Goal: Information Seeking & Learning: Learn about a topic

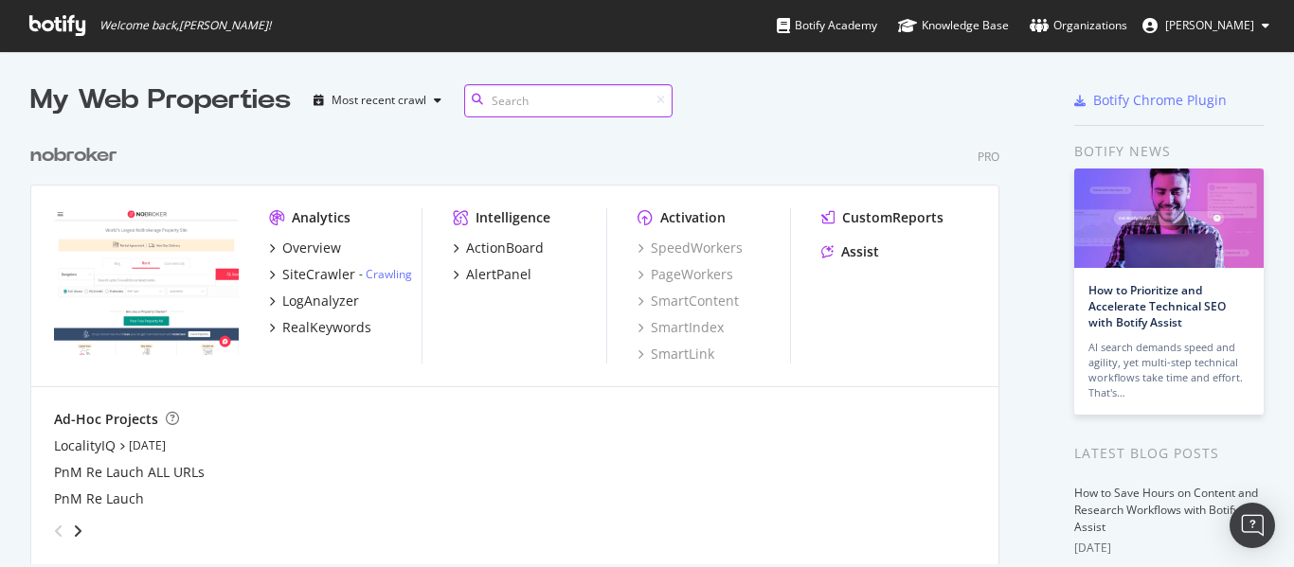
scroll to position [431, 970]
click at [314, 324] on div "RealKeywords" at bounding box center [326, 327] width 89 height 19
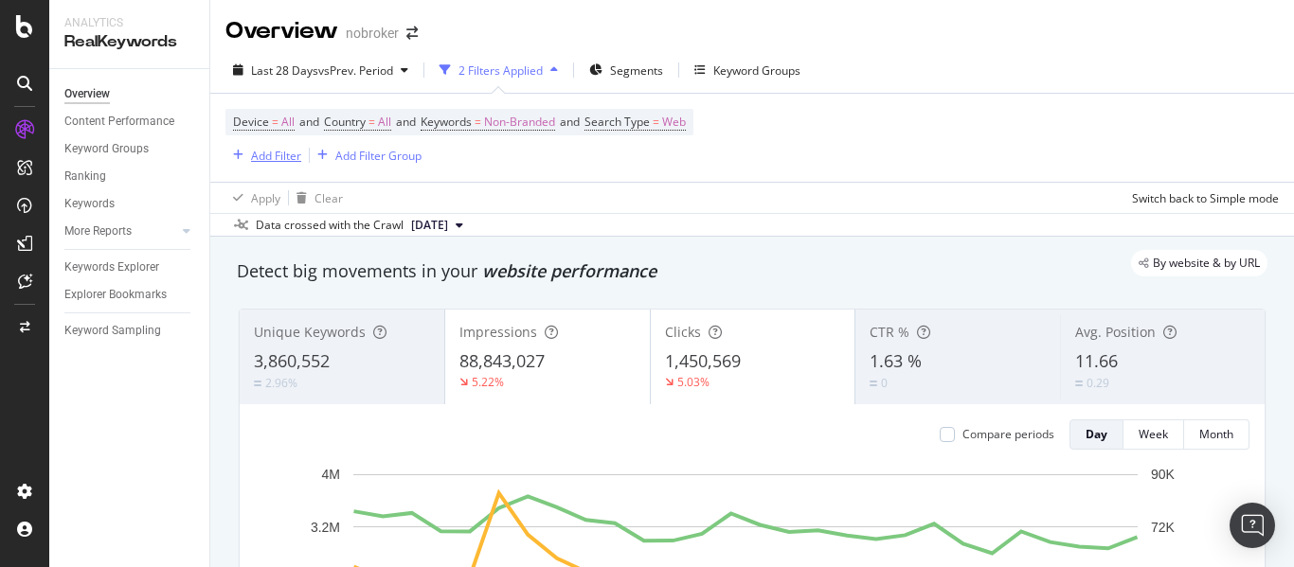
click at [279, 153] on div "Add Filter" at bounding box center [276, 156] width 50 height 16
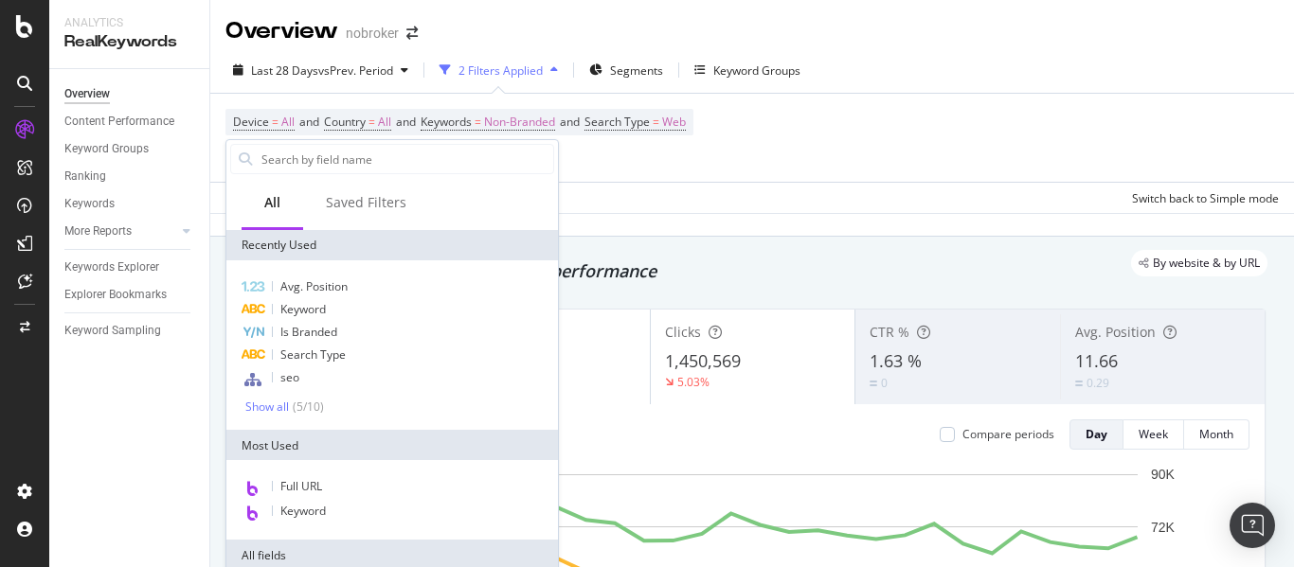
click at [835, 126] on div "Device = All and Country = All and Keywords = Non-Branded and Search Type = Web…" at bounding box center [751, 138] width 1053 height 88
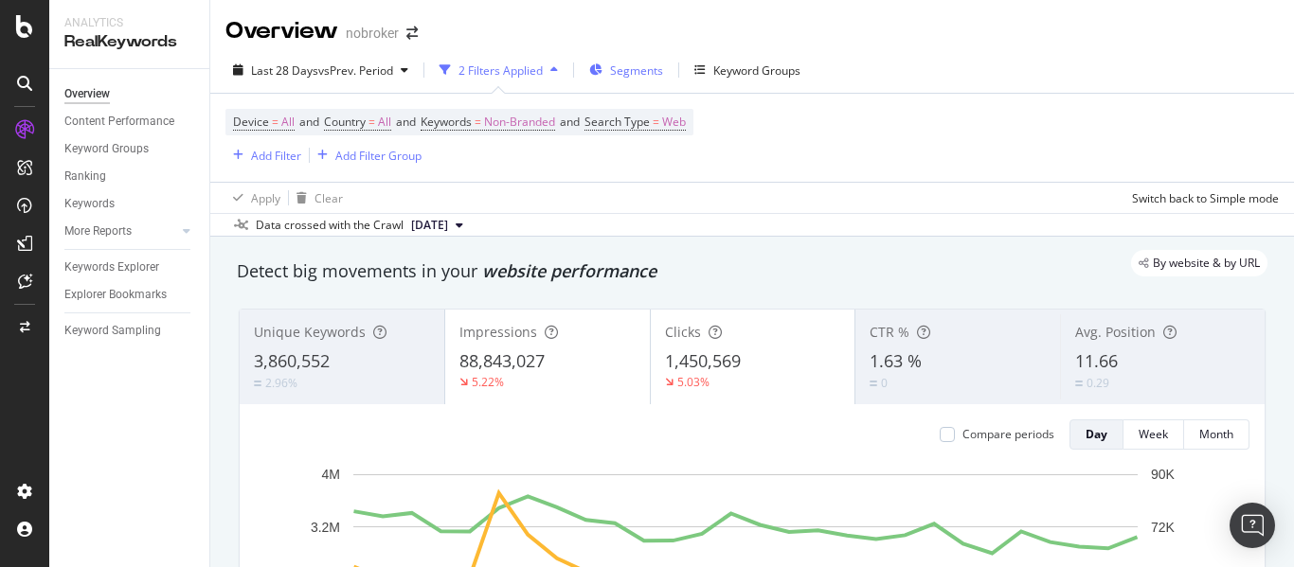
click at [663, 81] on div "Segments" at bounding box center [626, 70] width 74 height 28
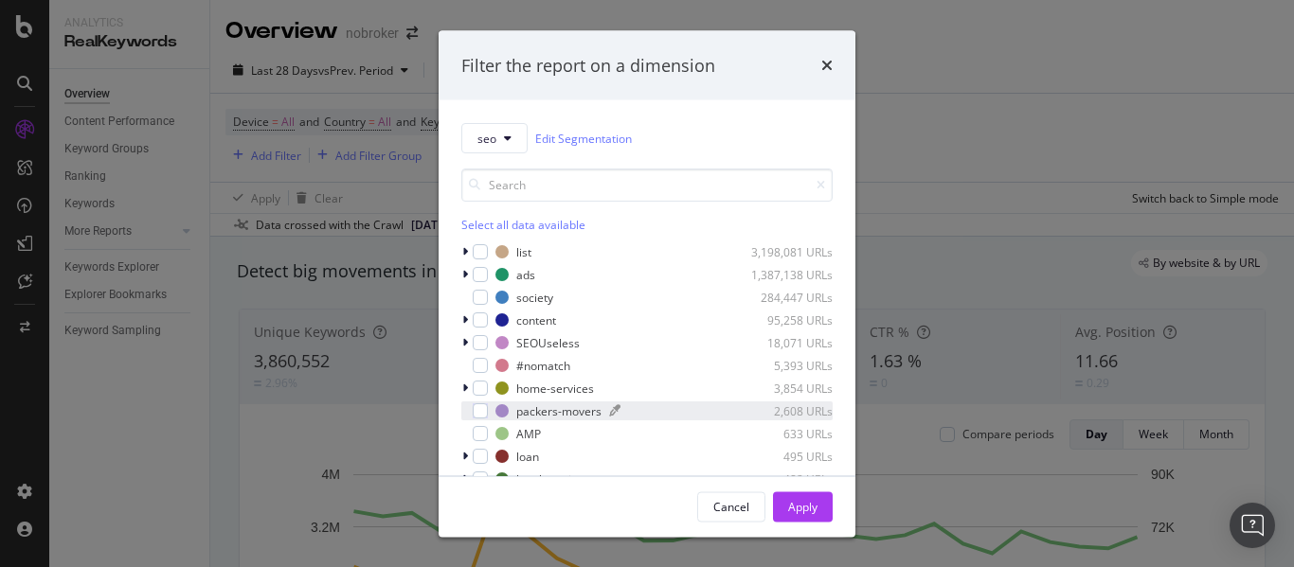
scroll to position [83, 0]
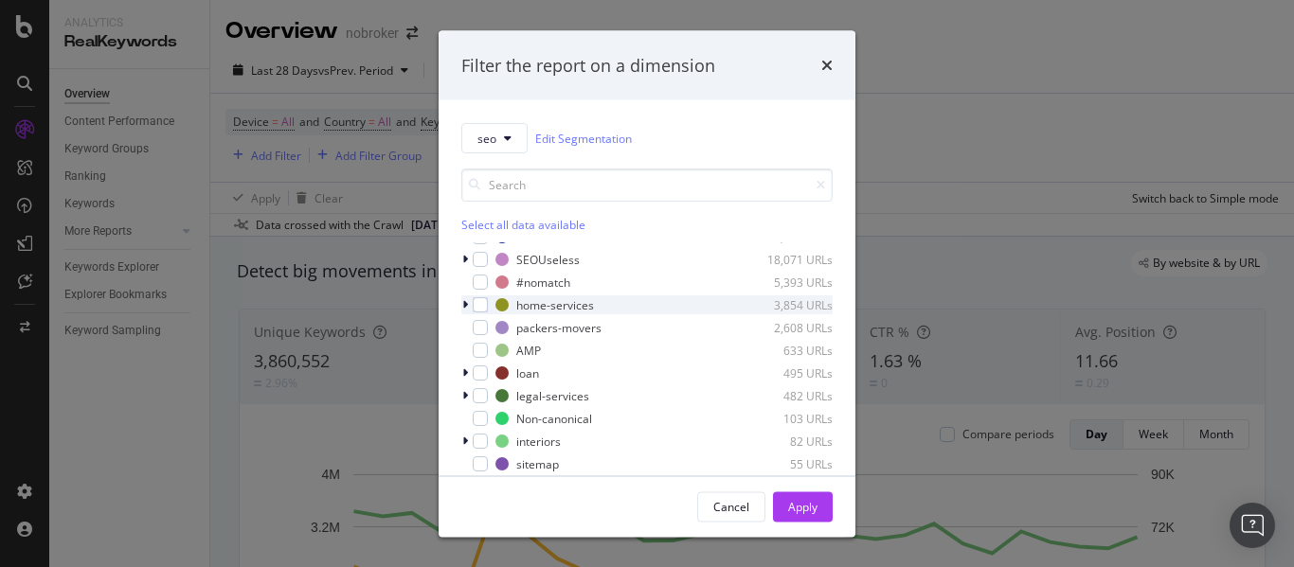
click at [469, 299] on div "modal" at bounding box center [466, 305] width 11 height 19
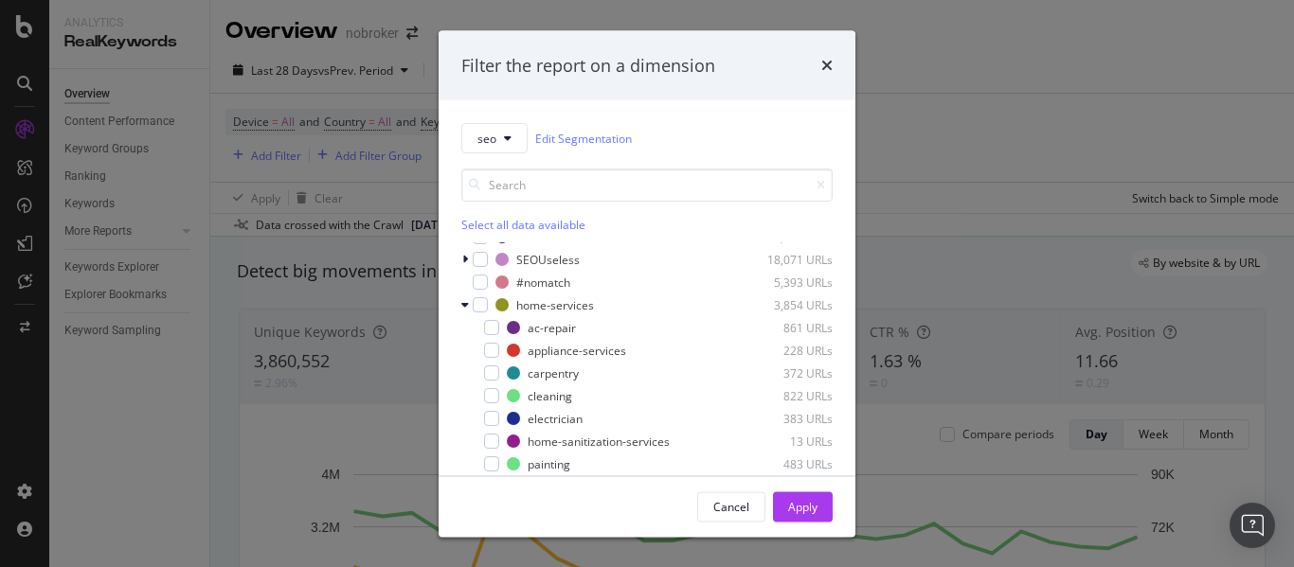
drag, startPoint x: 491, startPoint y: 458, endPoint x: 510, endPoint y: 429, distance: 34.9
click at [490, 458] on div "modal" at bounding box center [491, 464] width 15 height 15
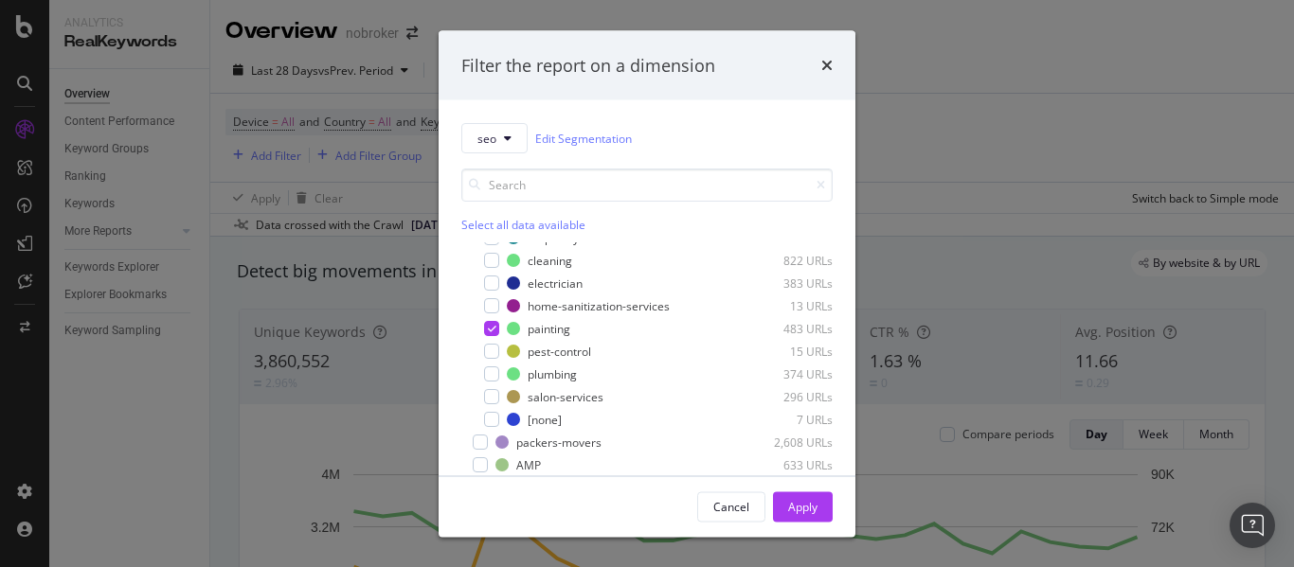
scroll to position [333, 0]
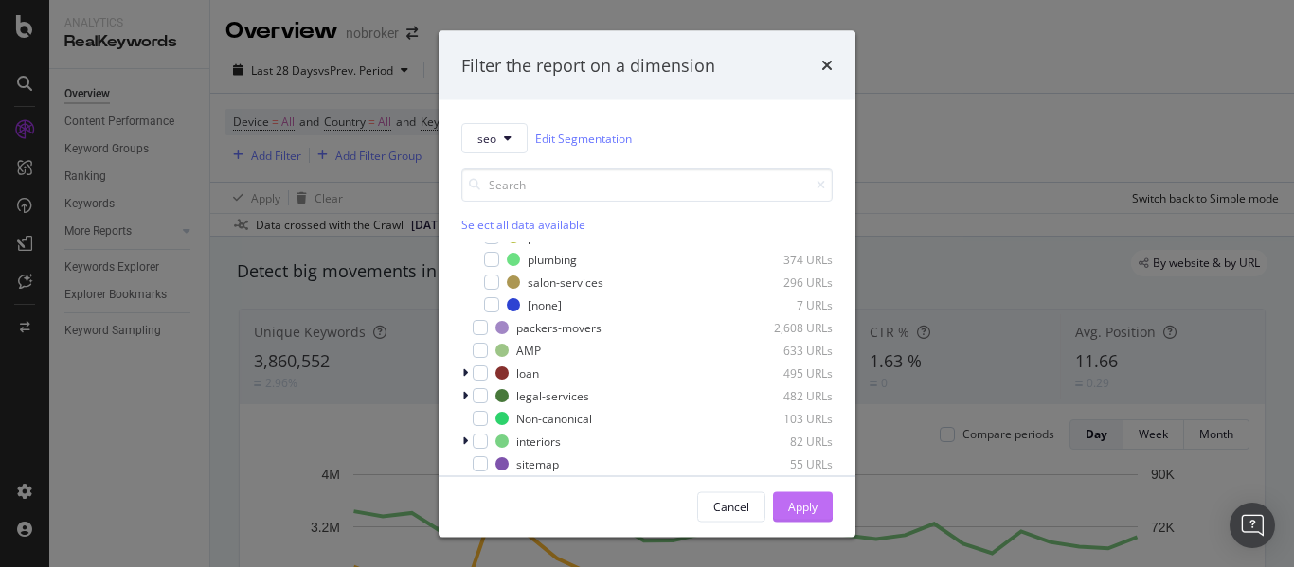
click at [788, 498] on div "Apply" at bounding box center [802, 506] width 29 height 16
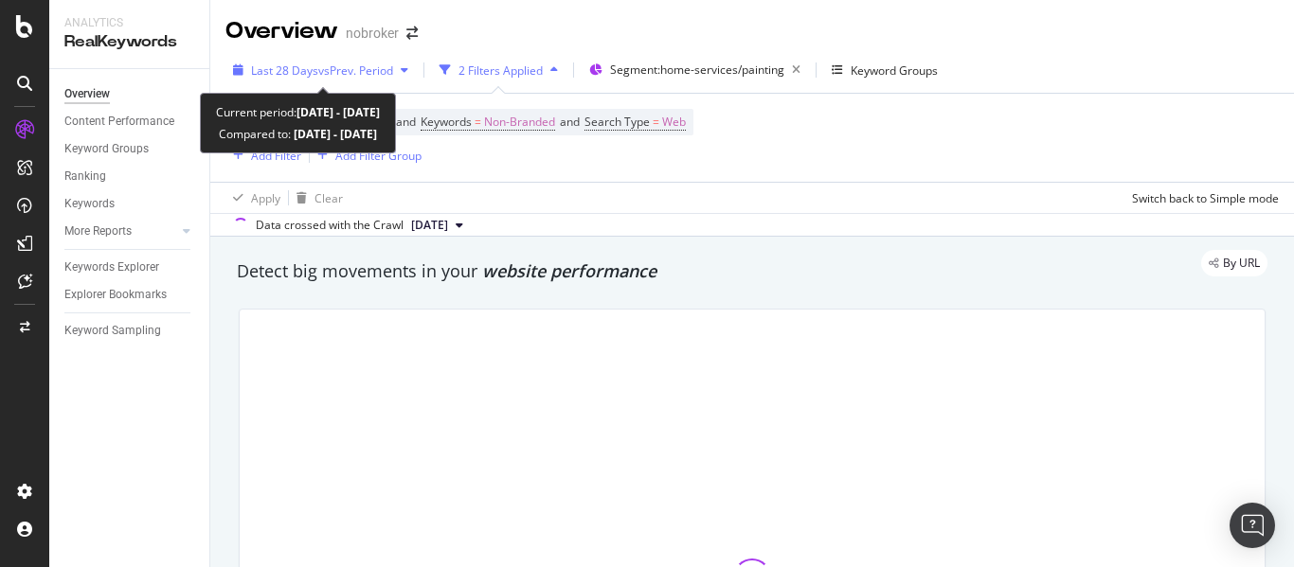
click at [320, 60] on div "Last 28 Days vs Prev. Period" at bounding box center [320, 70] width 190 height 28
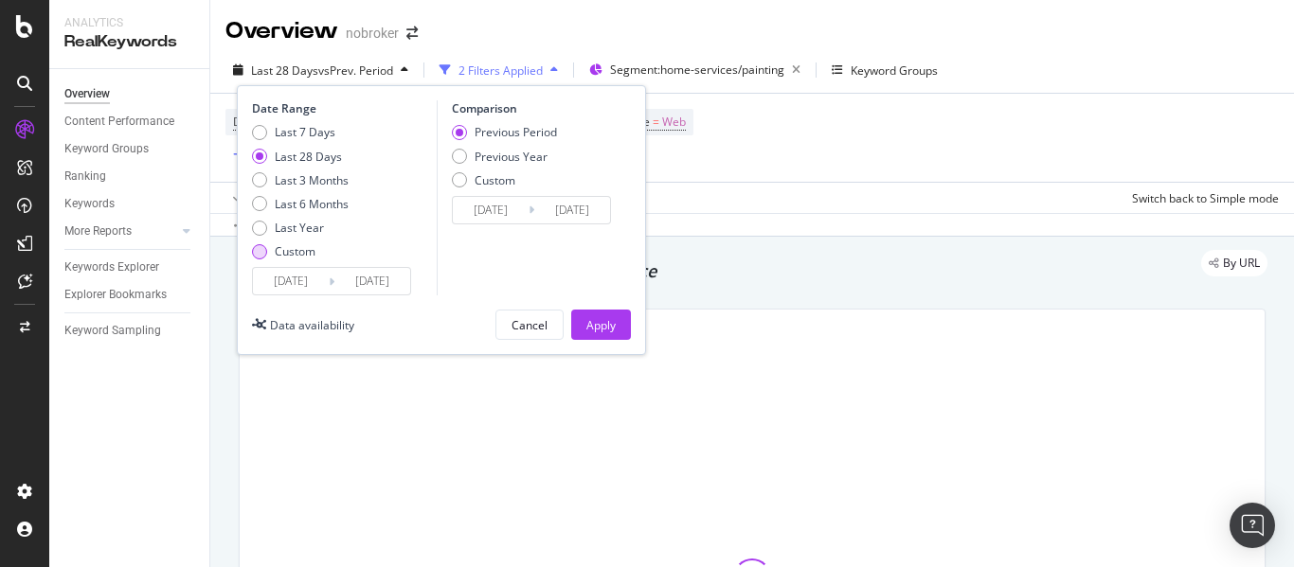
click at [279, 253] on div "Custom" at bounding box center [295, 251] width 41 height 16
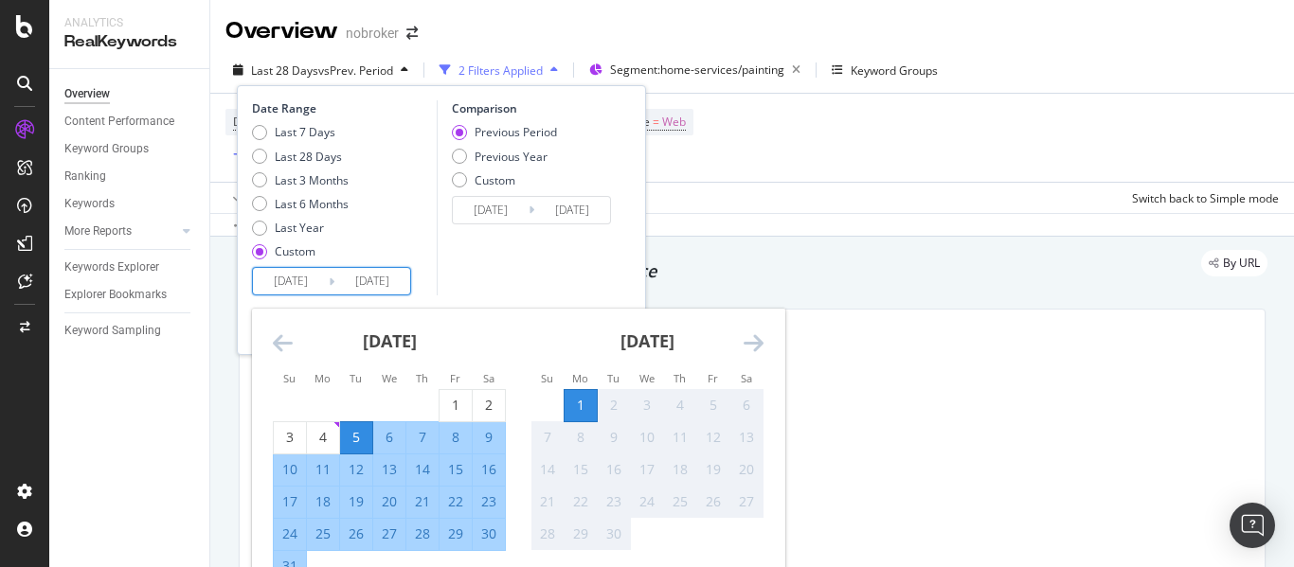
click at [279, 271] on input "[DATE]" at bounding box center [291, 281] width 76 height 27
click at [458, 399] on div "1" at bounding box center [456, 405] width 32 height 19
type input "[DATE]"
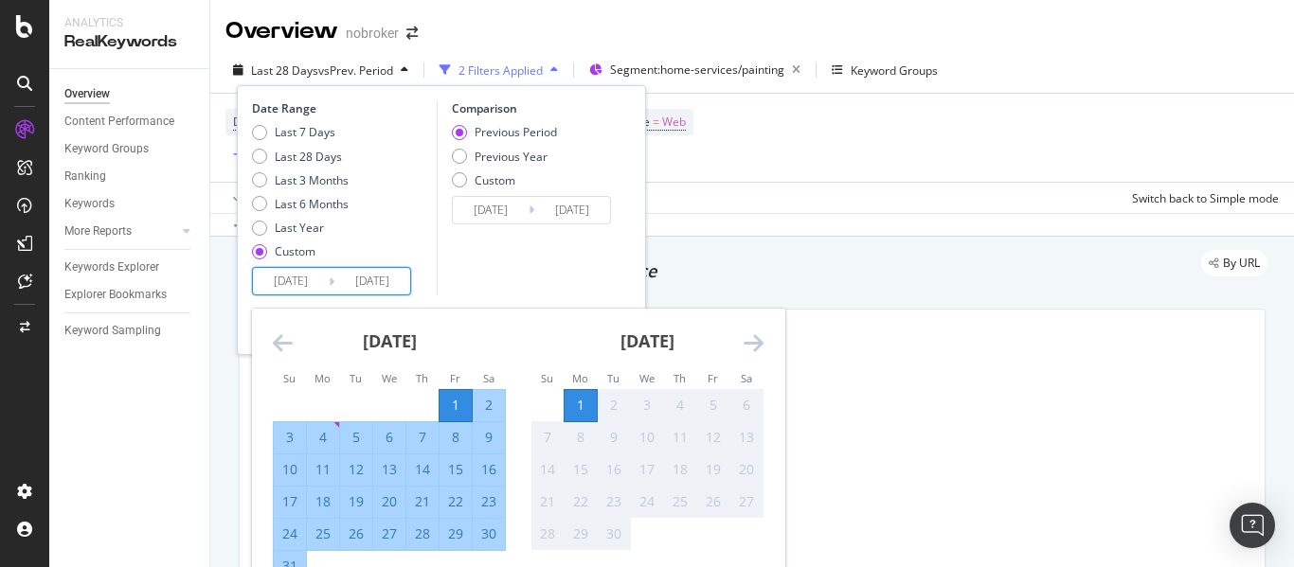
click at [290, 565] on div "31" at bounding box center [290, 566] width 32 height 19
type input "[DATE]"
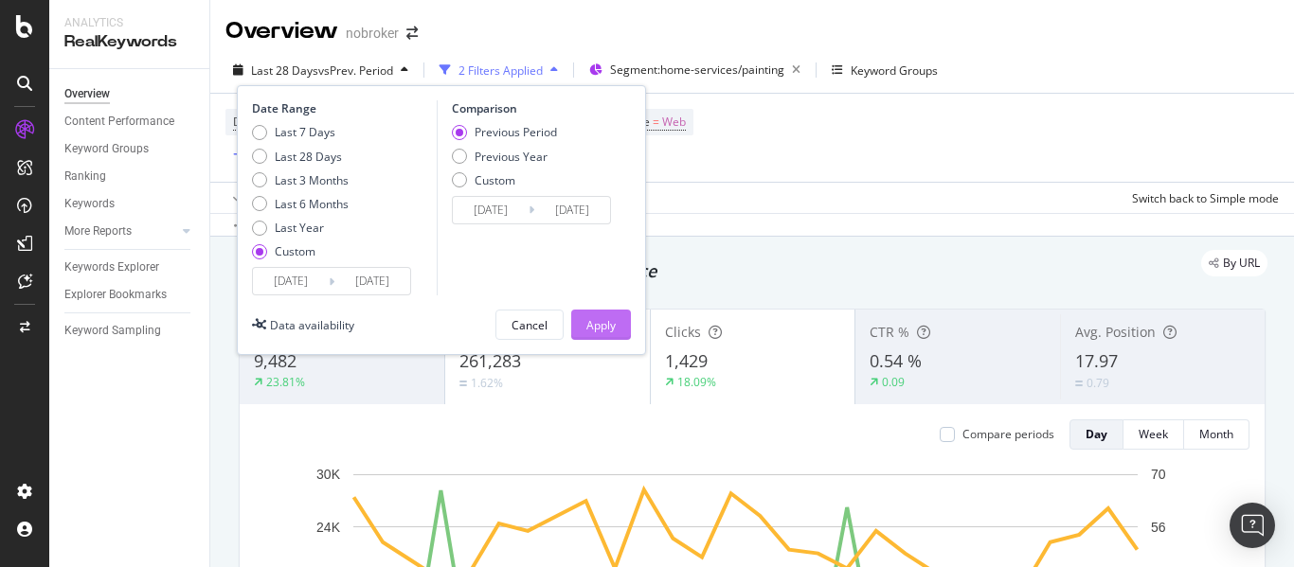
click at [586, 327] on div "Apply" at bounding box center [600, 325] width 29 height 16
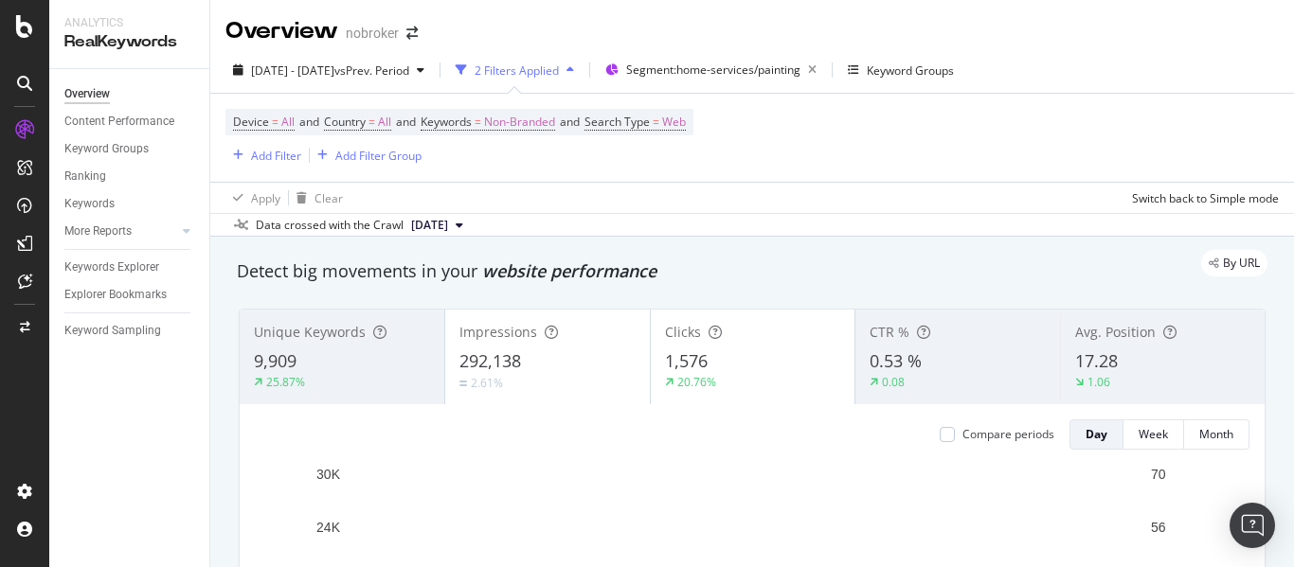
scroll to position [95, 0]
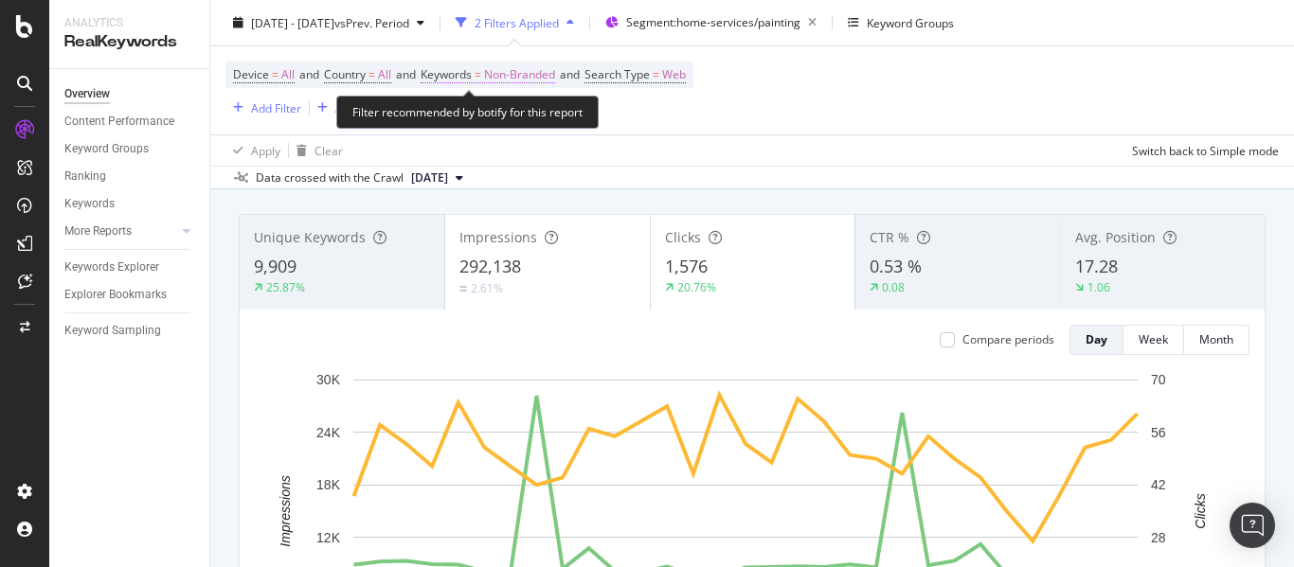
click at [524, 81] on span "Non-Branded" at bounding box center [519, 75] width 71 height 27
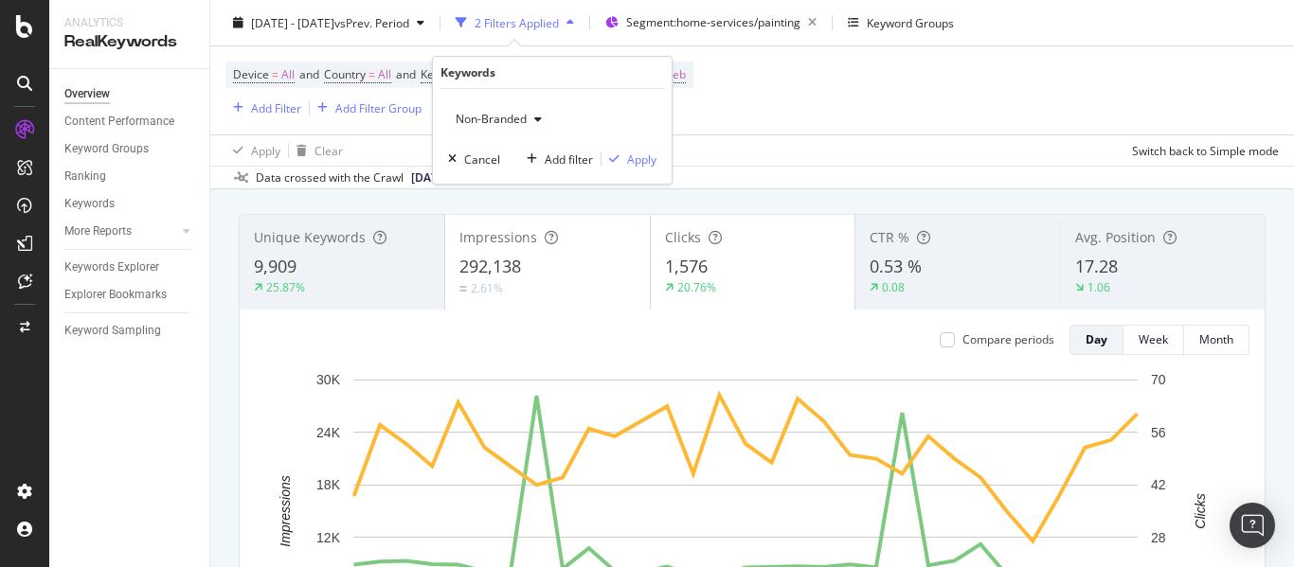
click at [513, 118] on span "Non-Branded" at bounding box center [487, 119] width 79 height 16
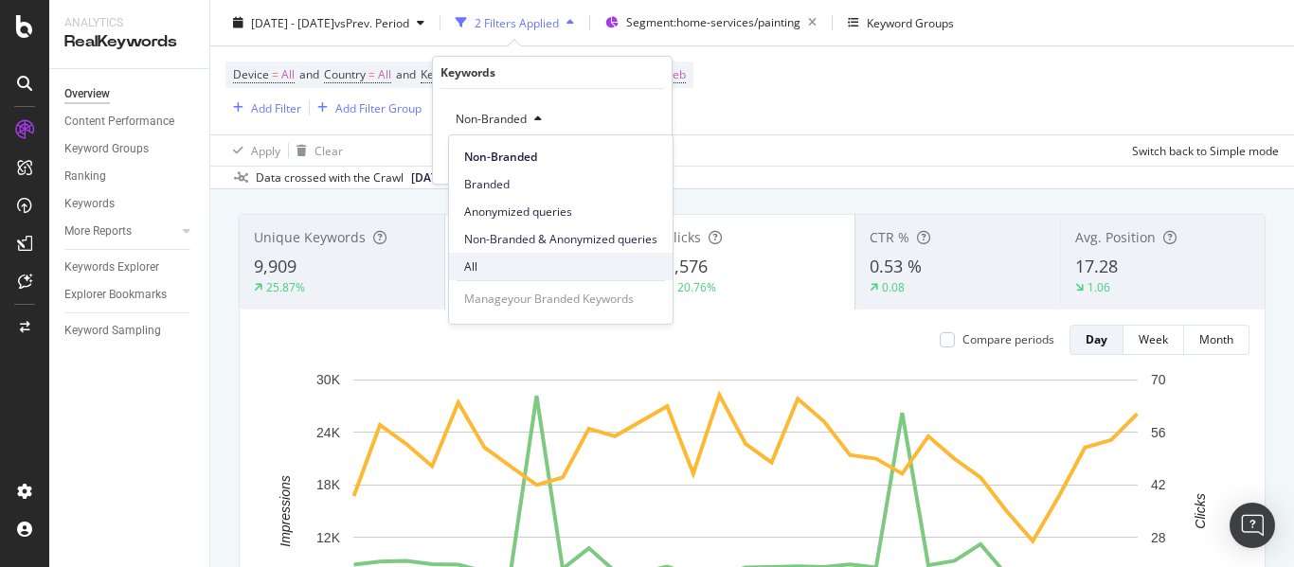
click at [486, 262] on span "All" at bounding box center [560, 267] width 193 height 17
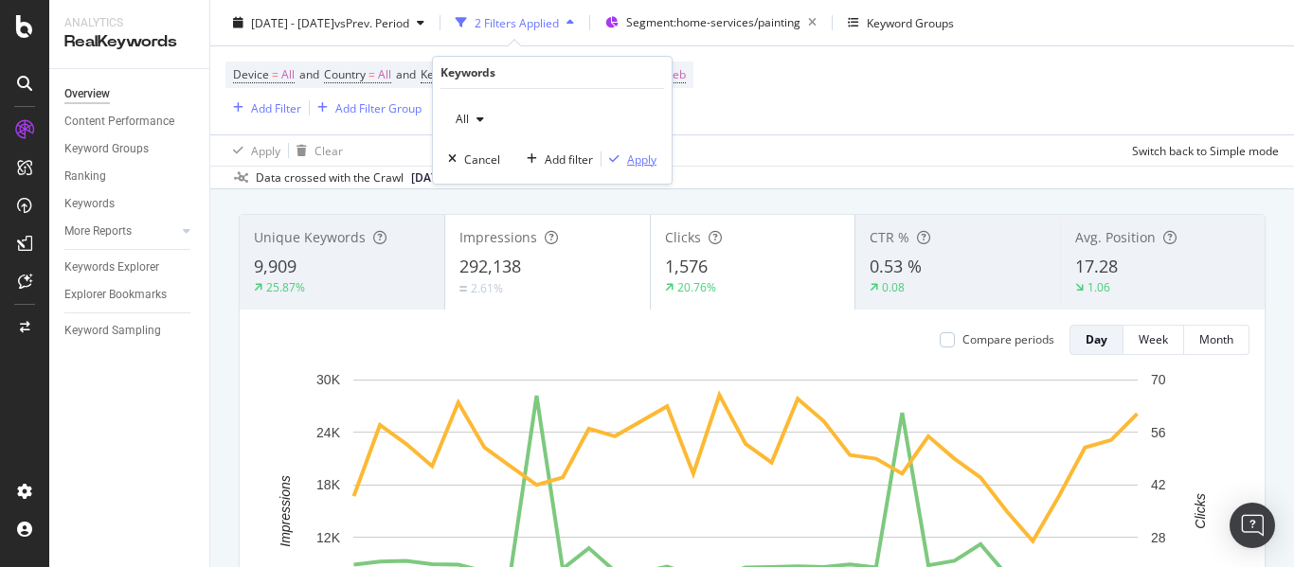
click at [632, 155] on div "Apply" at bounding box center [641, 160] width 29 height 16
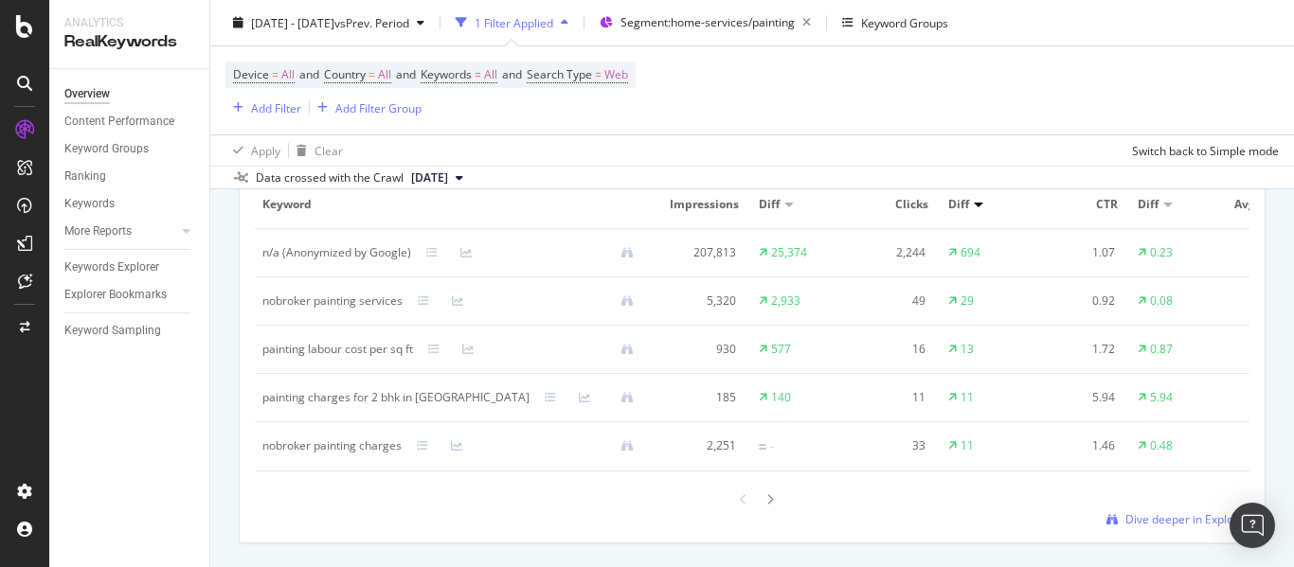
scroll to position [1800, 0]
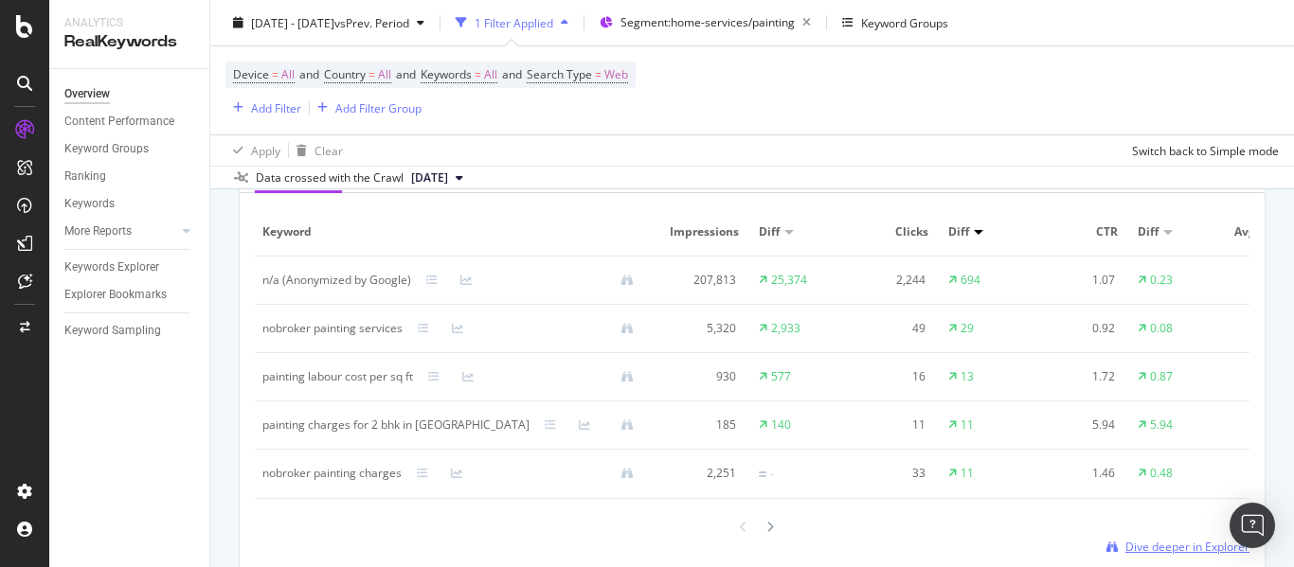
click at [1130, 555] on span "Dive deeper in Explorer" at bounding box center [1187, 547] width 124 height 16
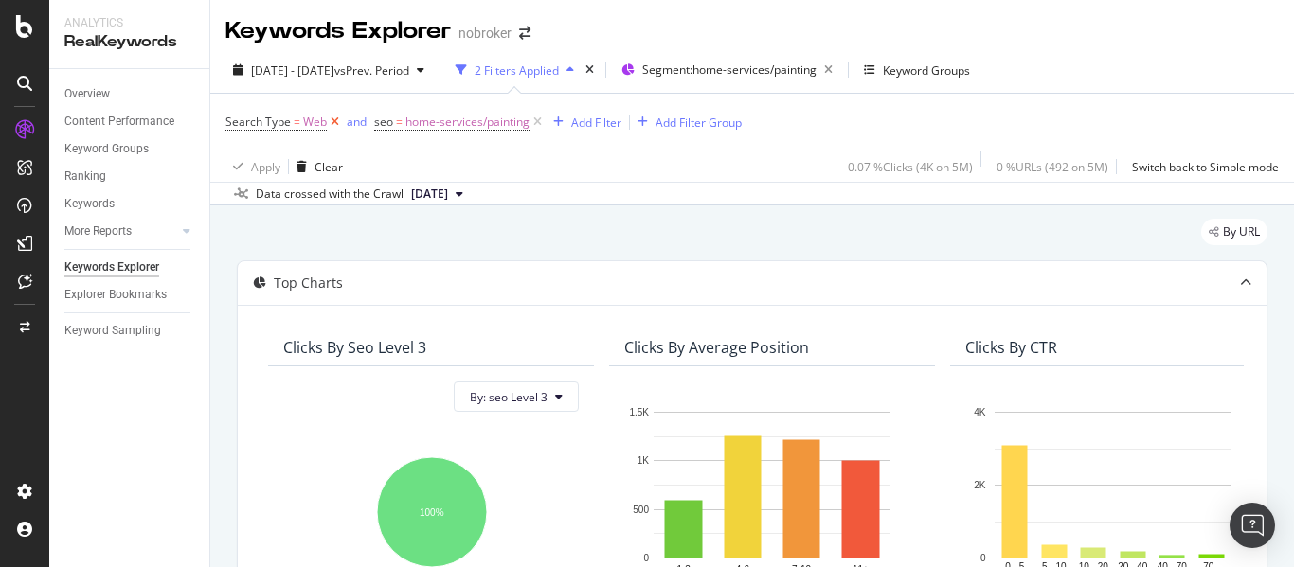
click at [338, 120] on icon at bounding box center [335, 122] width 16 height 19
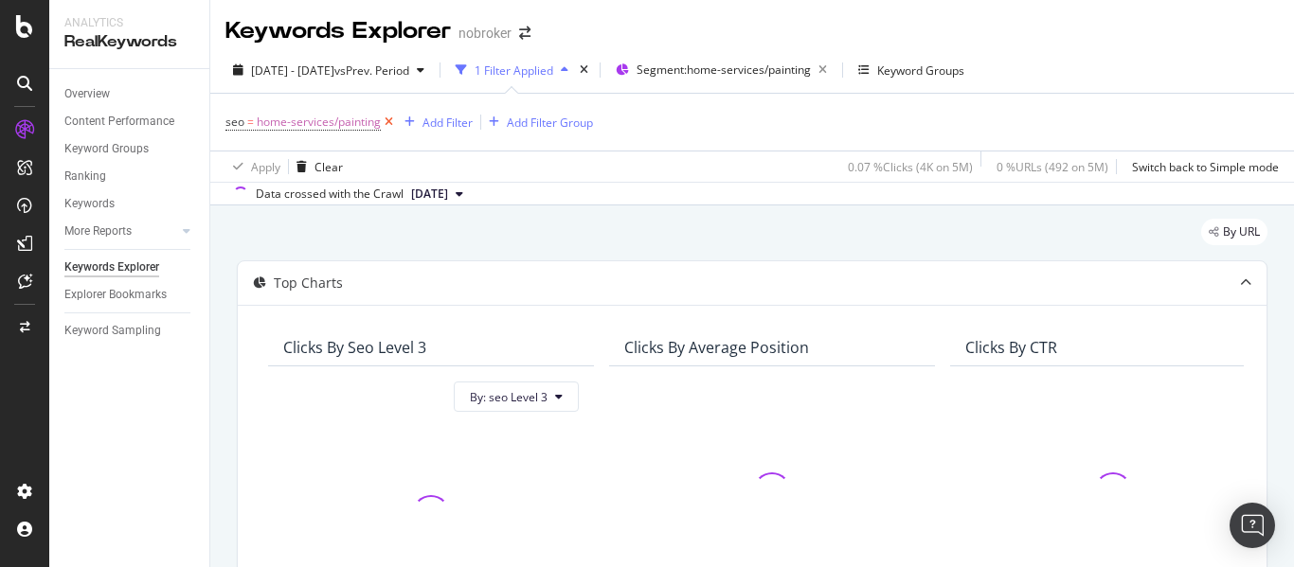
click at [392, 116] on icon at bounding box center [389, 122] width 16 height 19
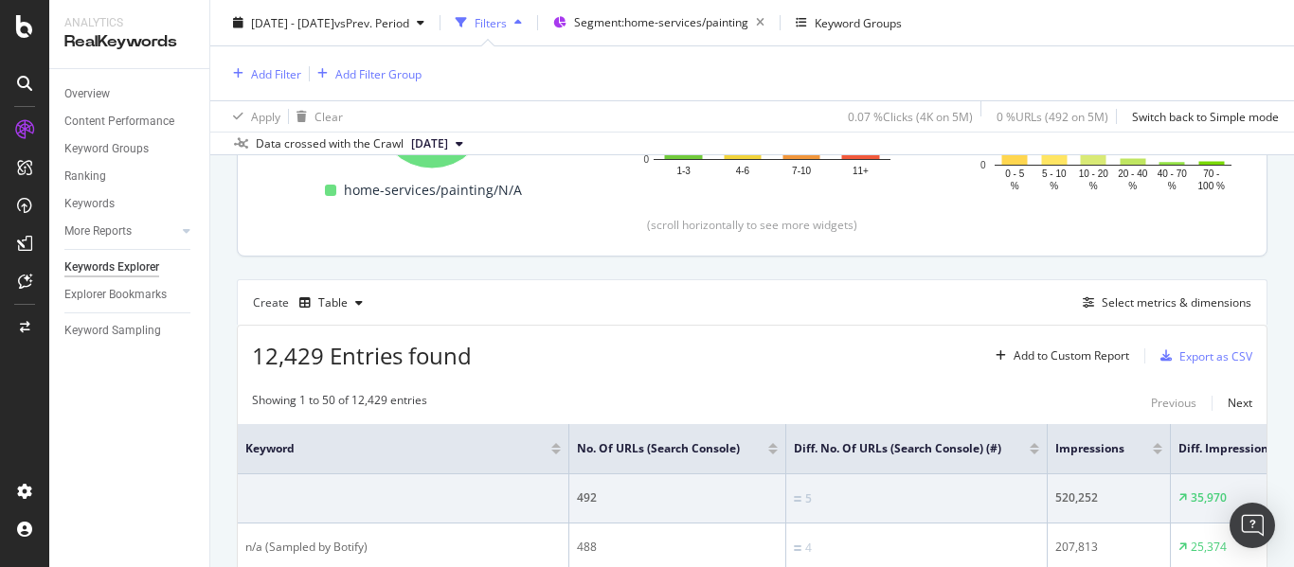
scroll to position [125, 0]
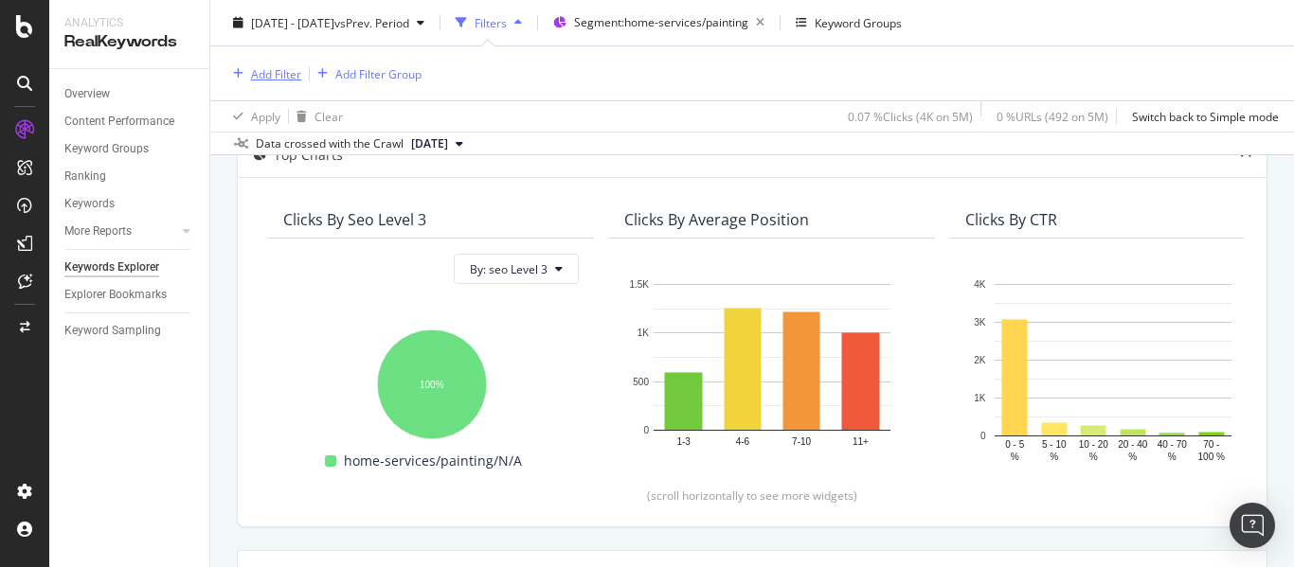
click at [278, 77] on div "Add Filter" at bounding box center [276, 73] width 50 height 16
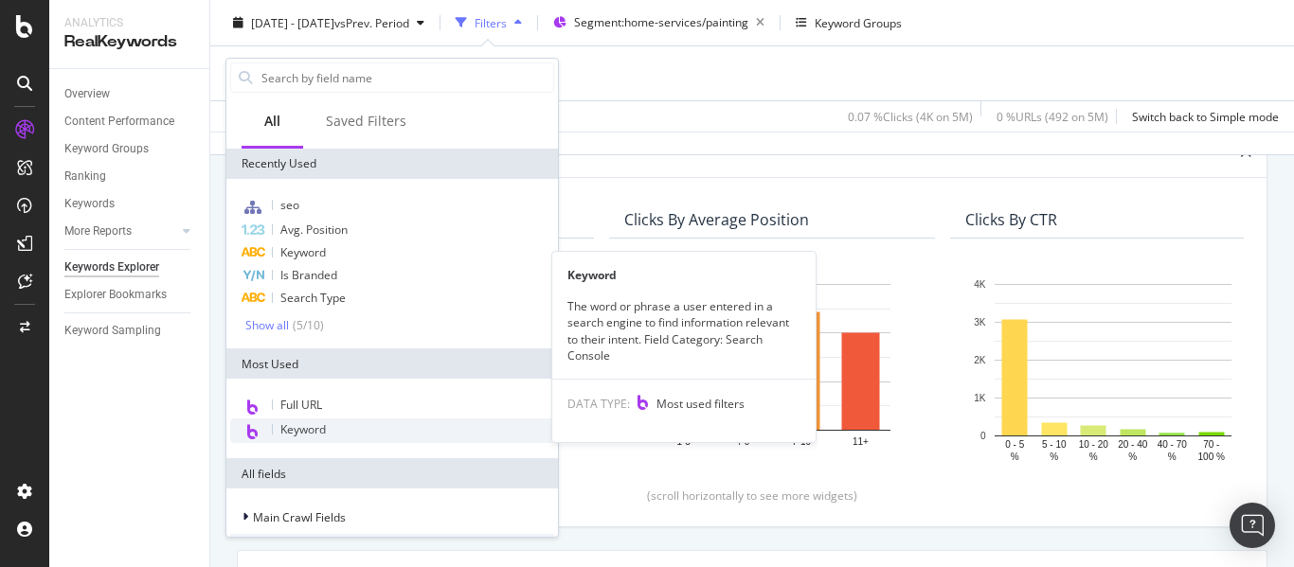
click at [305, 431] on span "Keyword" at bounding box center [302, 430] width 45 height 16
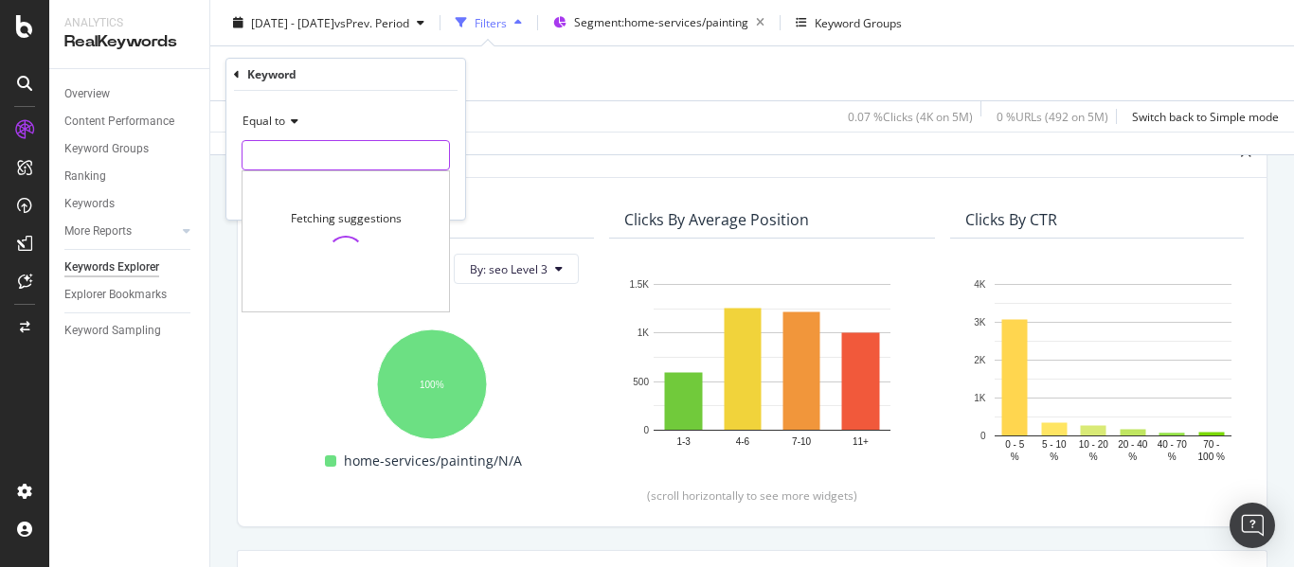
click at [326, 140] on input "text" at bounding box center [346, 155] width 207 height 30
type input "n/a"
click at [418, 122] on div "Equal to" at bounding box center [346, 121] width 208 height 30
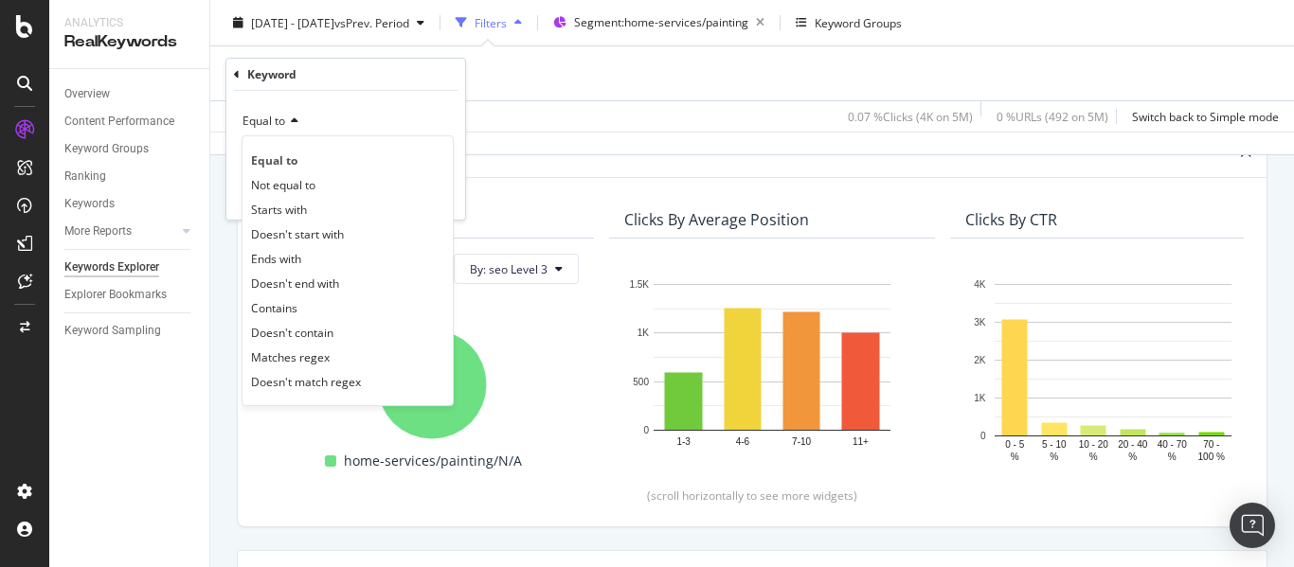
click at [350, 118] on div "Equal to" at bounding box center [346, 121] width 208 height 30
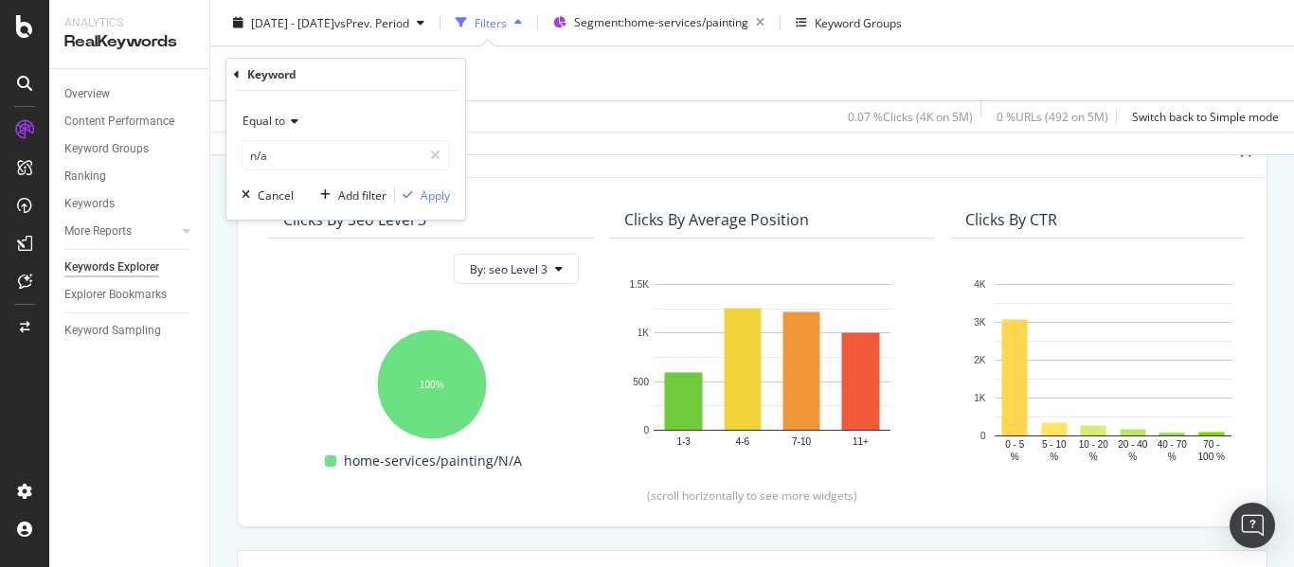
click at [249, 122] on span "Equal to" at bounding box center [264, 121] width 43 height 16
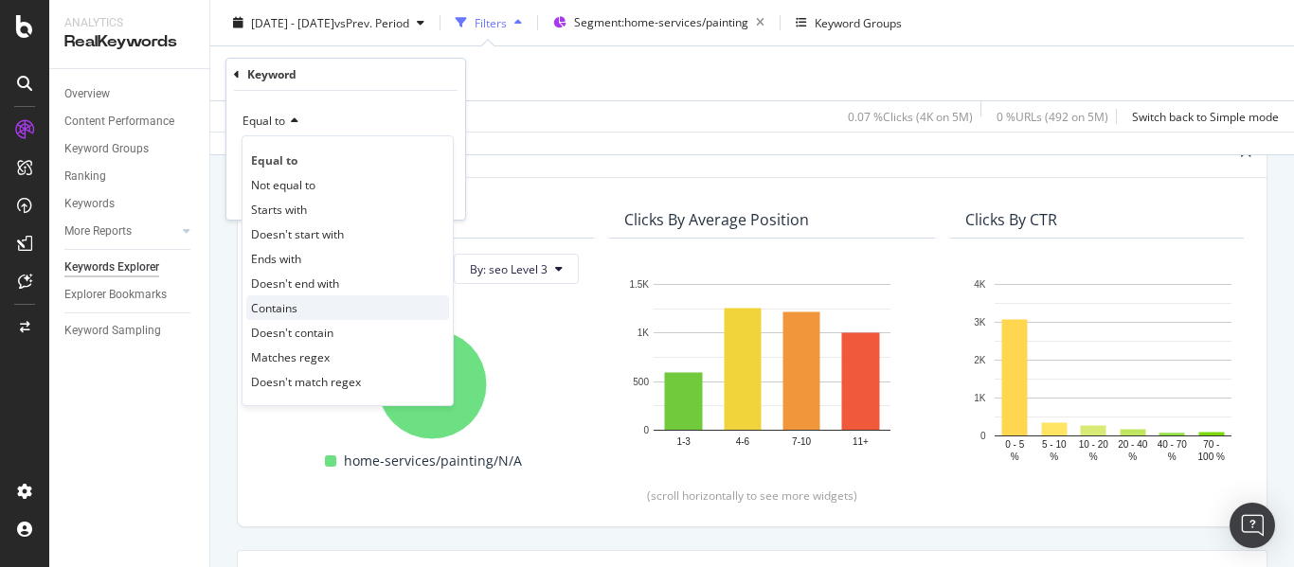
click at [273, 304] on span "Contains" at bounding box center [274, 308] width 46 height 16
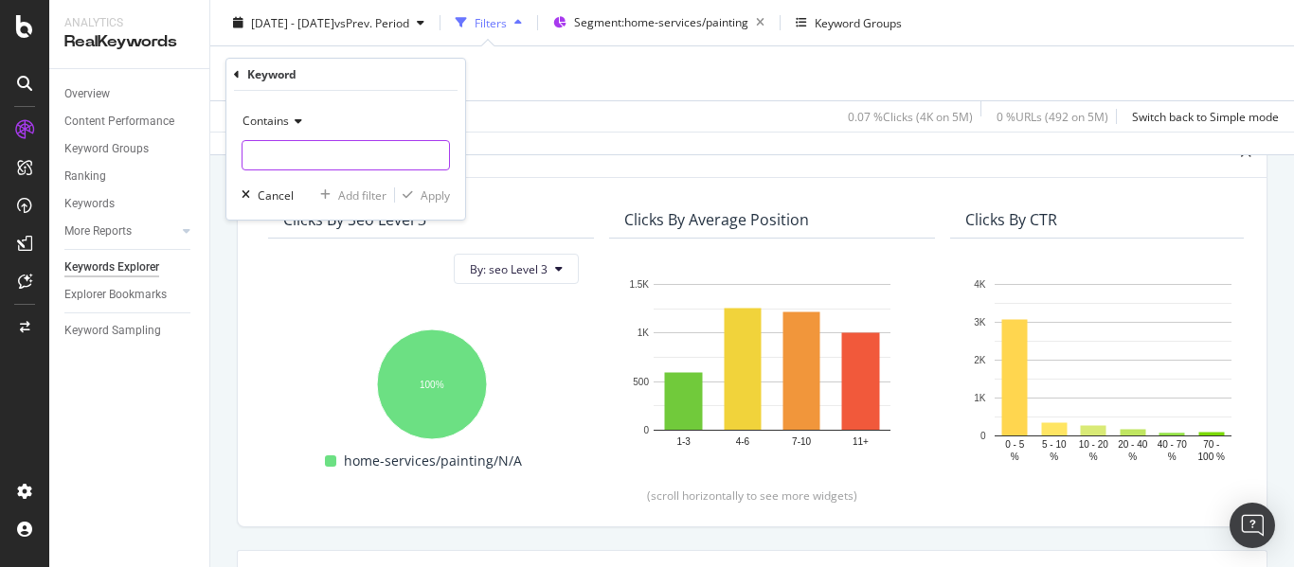
click at [292, 158] on input "text" at bounding box center [346, 155] width 207 height 30
type input "n/a"
click at [440, 190] on div "Apply" at bounding box center [435, 196] width 29 height 16
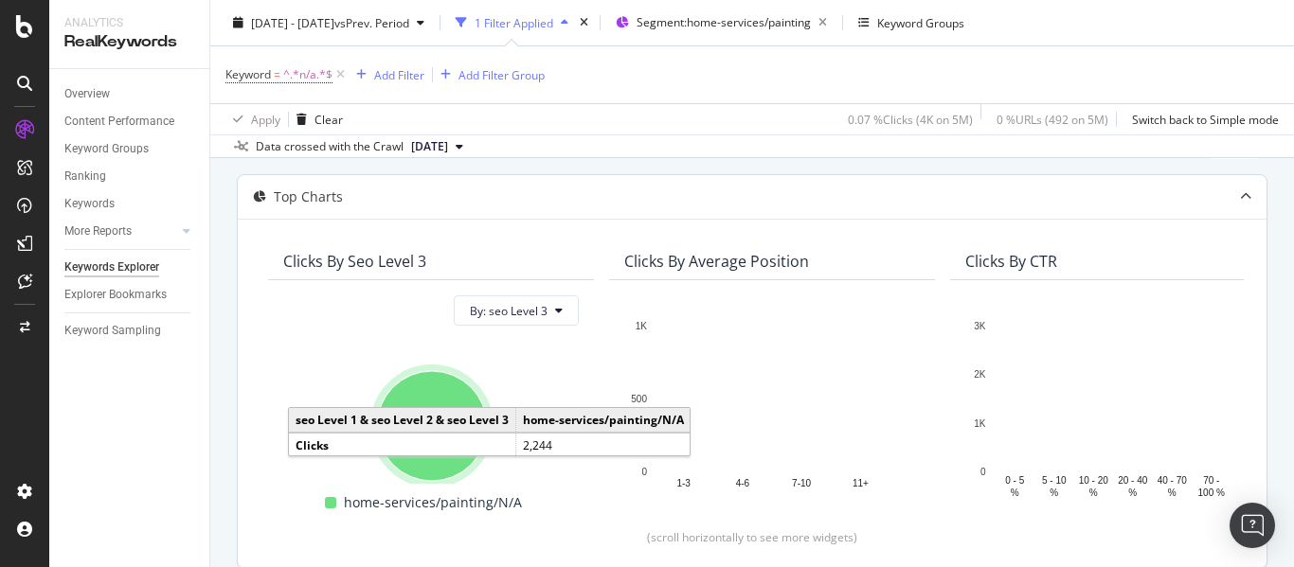
scroll to position [85, 0]
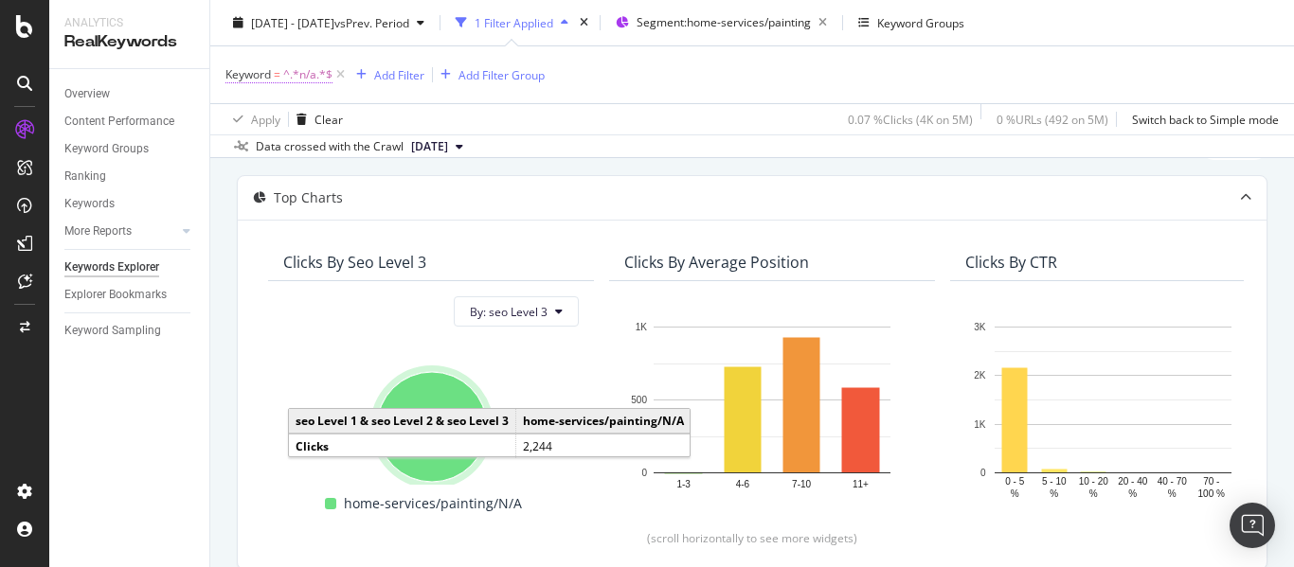
click at [302, 70] on span "^.*n/a.*$" at bounding box center [307, 75] width 49 height 27
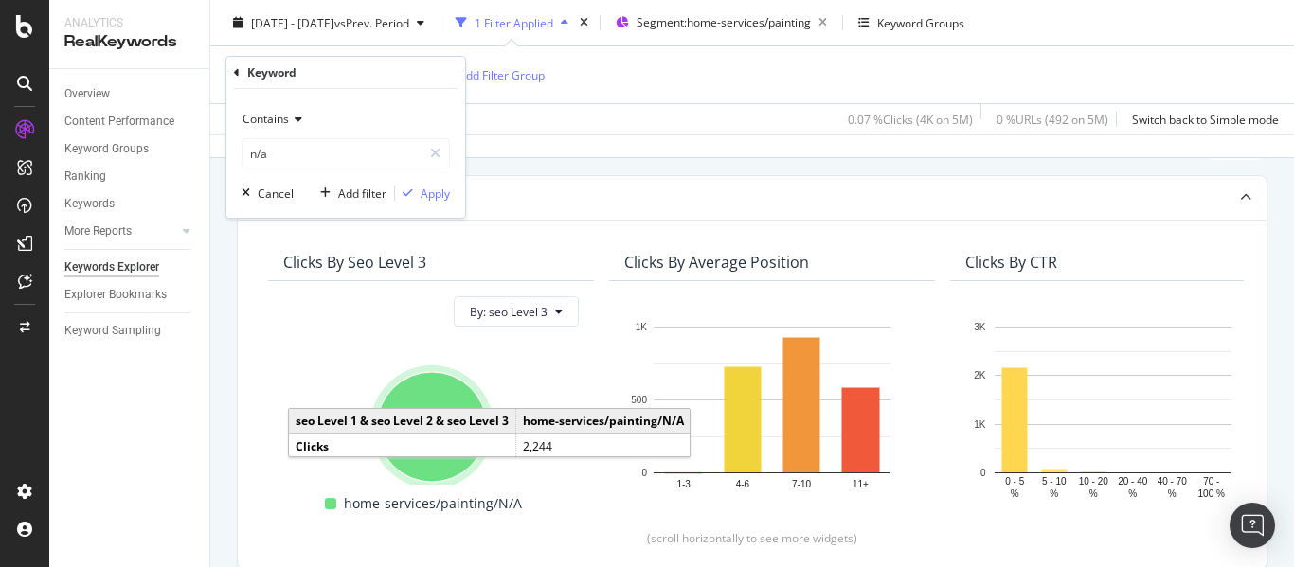
click at [285, 122] on span "Contains" at bounding box center [266, 119] width 46 height 16
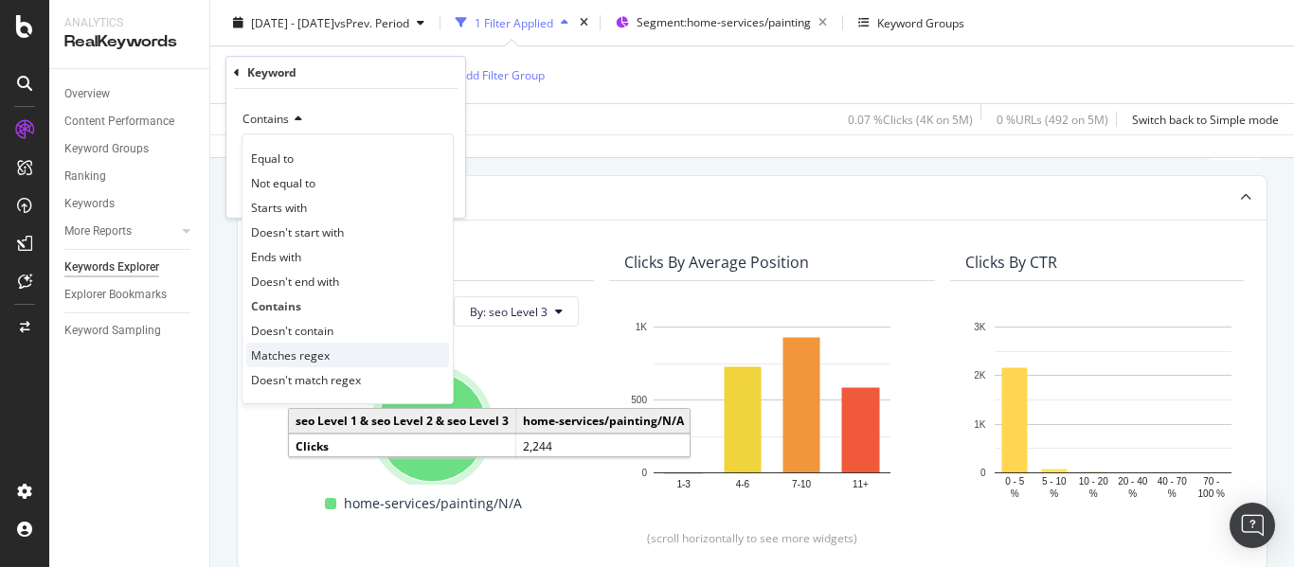
click at [299, 343] on div "Matches regex" at bounding box center [347, 355] width 203 height 25
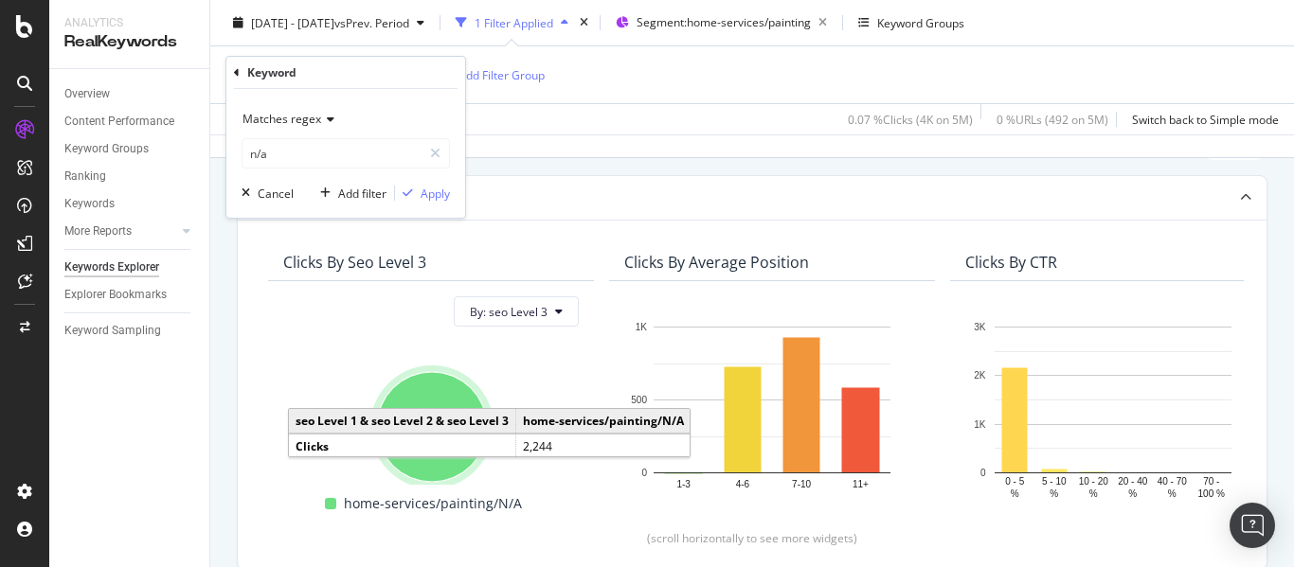
click at [276, 127] on div "Matches regex" at bounding box center [346, 119] width 208 height 30
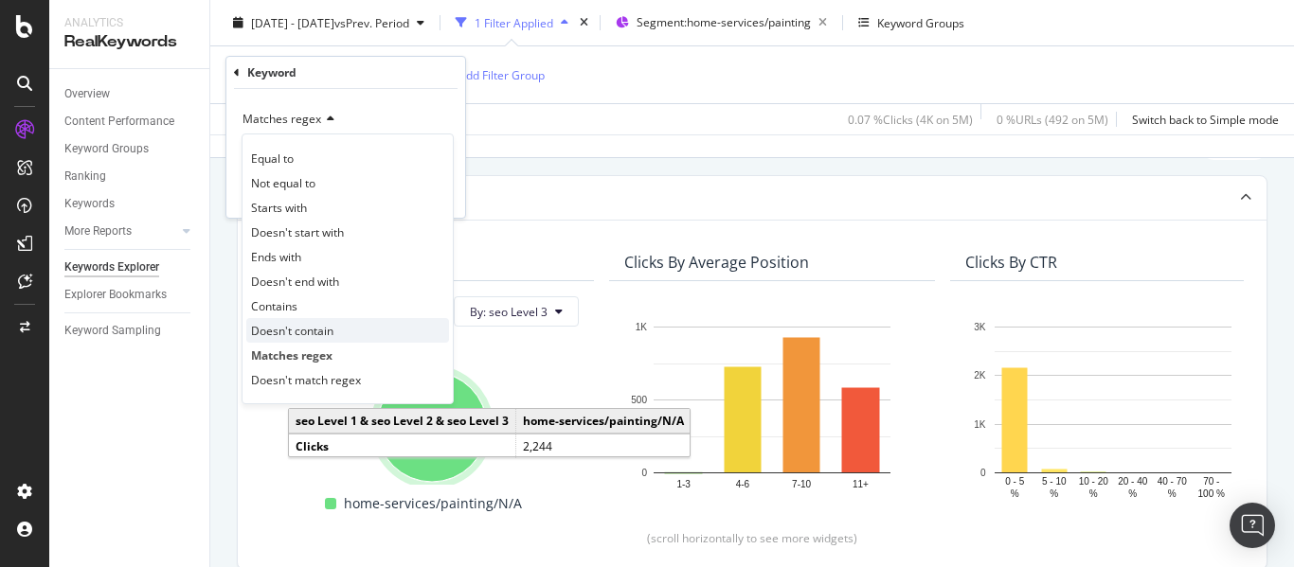
click at [282, 326] on span "Doesn't contain" at bounding box center [292, 331] width 82 height 16
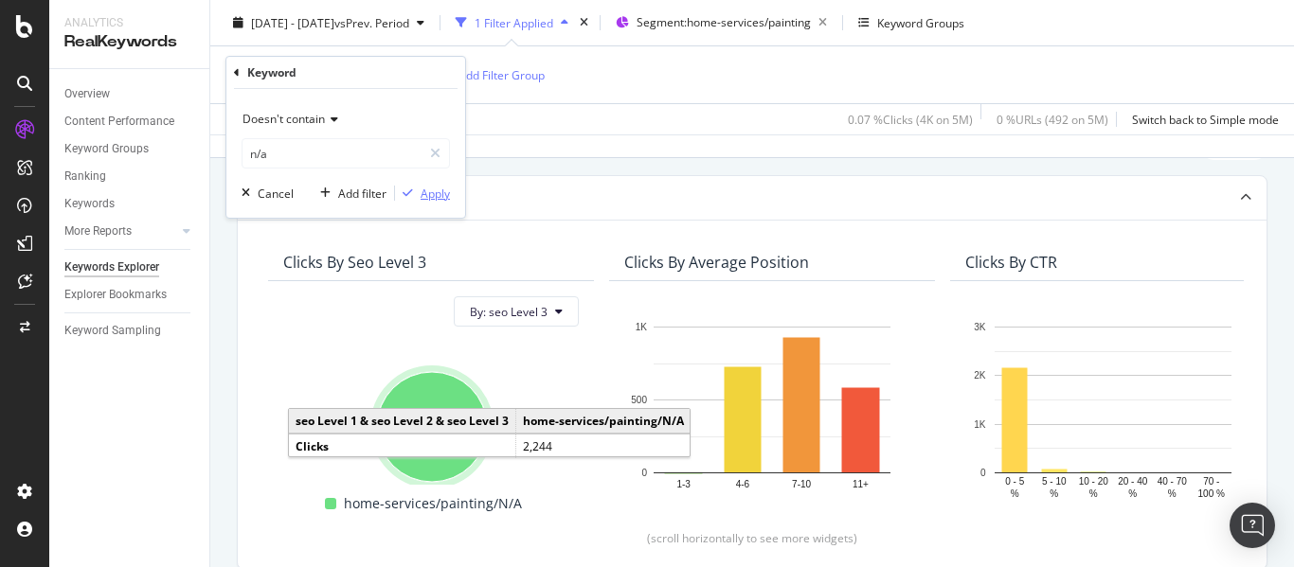
click at [425, 189] on div "Apply" at bounding box center [435, 194] width 29 height 16
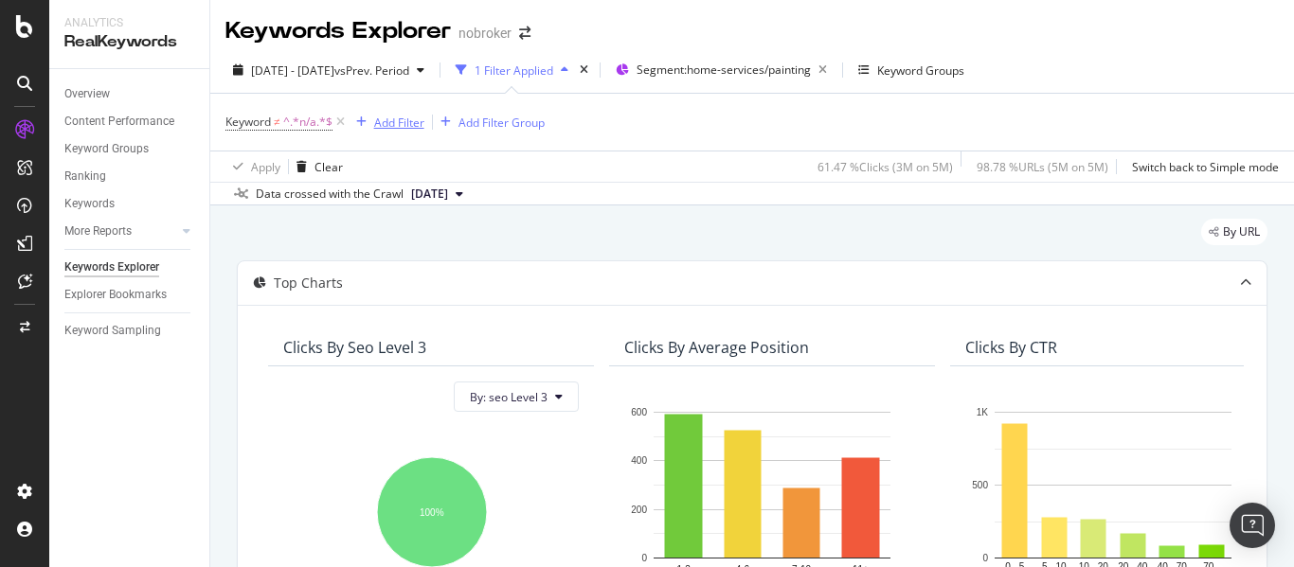
click at [406, 115] on div "Add Filter" at bounding box center [399, 123] width 50 height 16
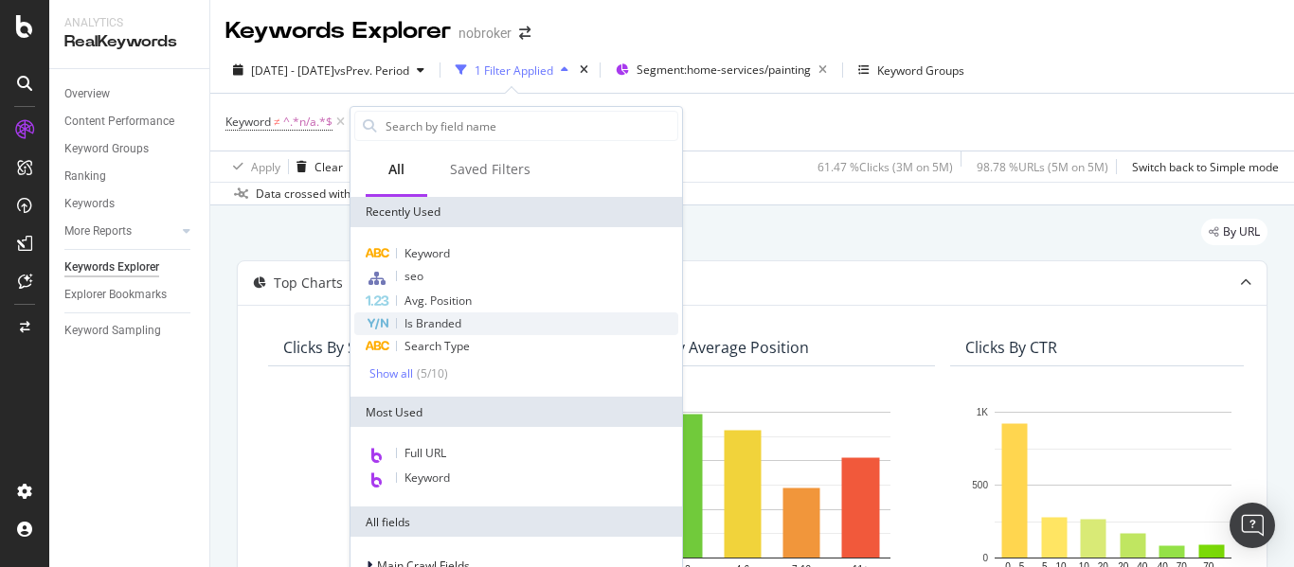
click at [441, 327] on span "Is Branded" at bounding box center [432, 323] width 57 height 16
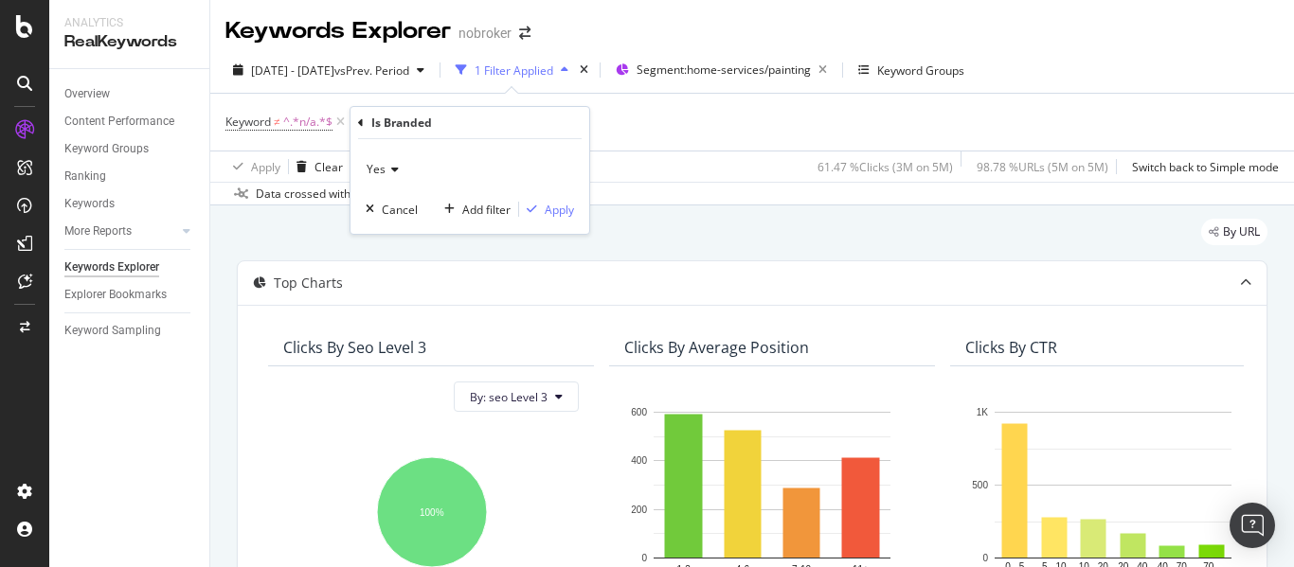
click at [391, 164] on icon at bounding box center [392, 169] width 13 height 11
click at [392, 228] on div "No" at bounding box center [471, 233] width 203 height 25
click at [561, 202] on div "Apply" at bounding box center [559, 210] width 29 height 16
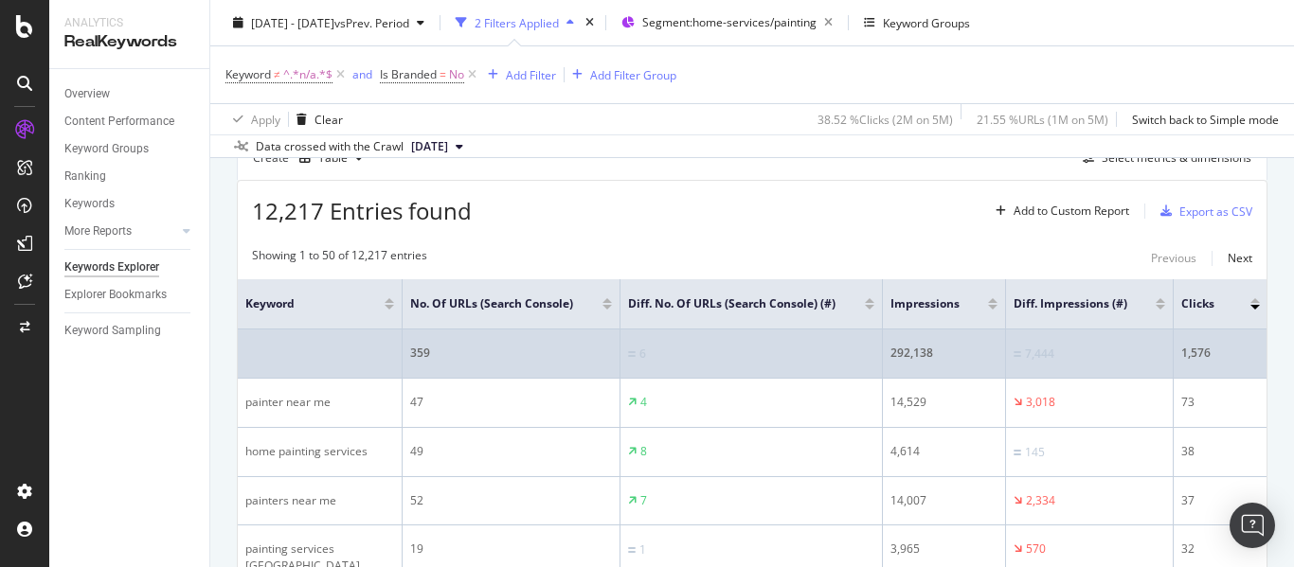
scroll to position [511, 0]
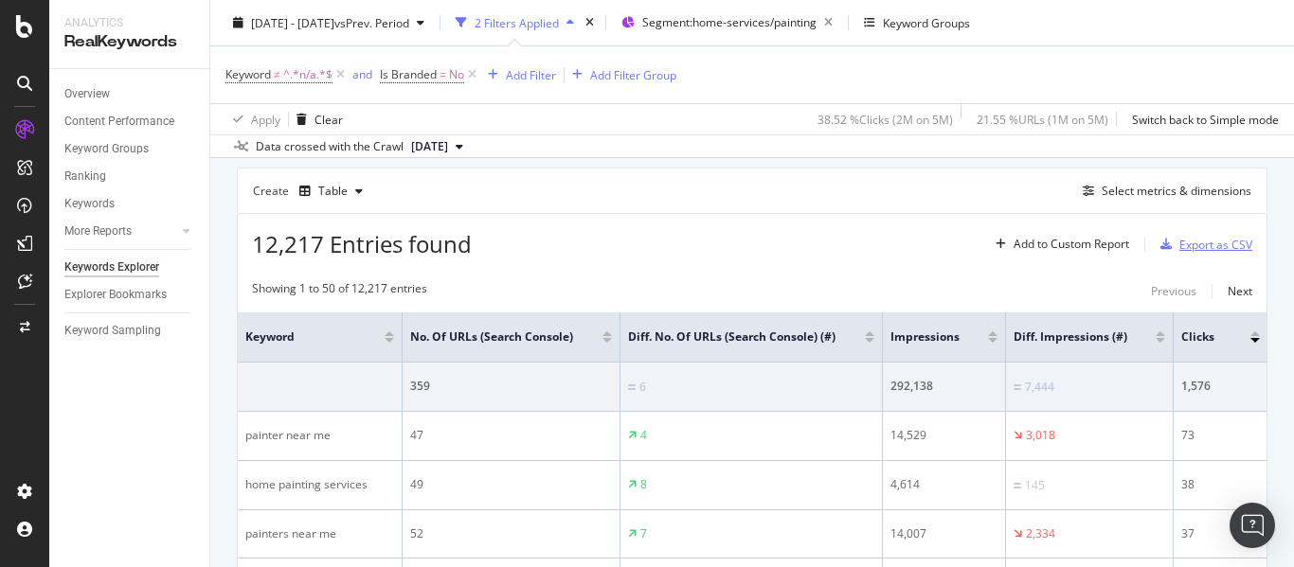
click at [1180, 239] on div "Export as CSV" at bounding box center [1215, 245] width 73 height 16
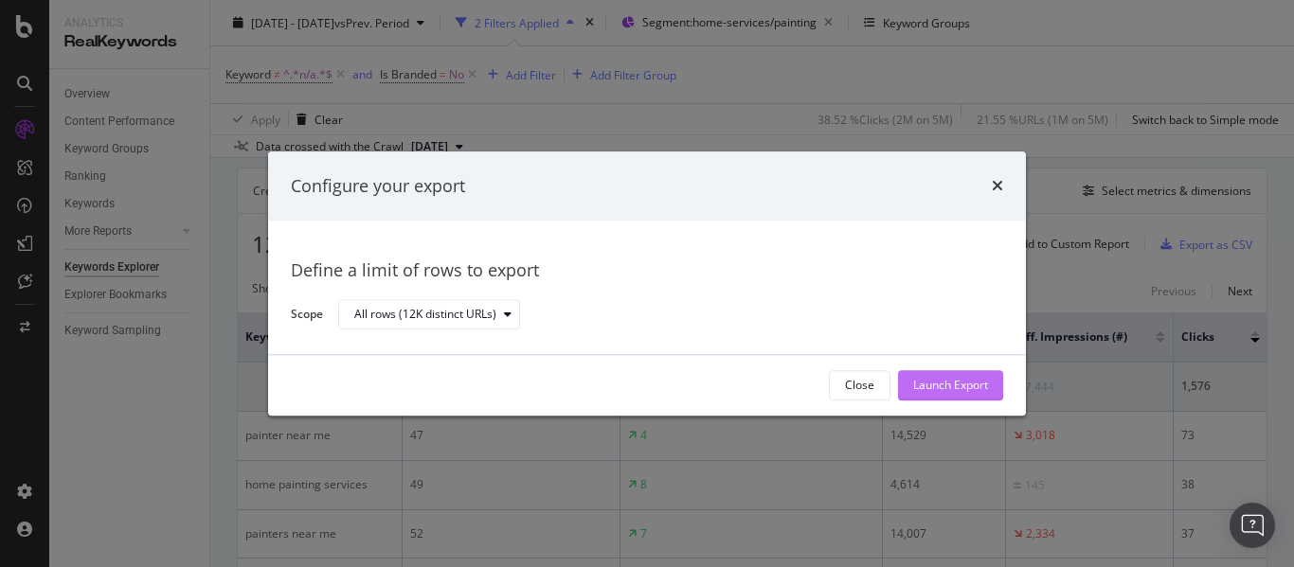
click at [959, 392] on div "Launch Export" at bounding box center [950, 386] width 75 height 16
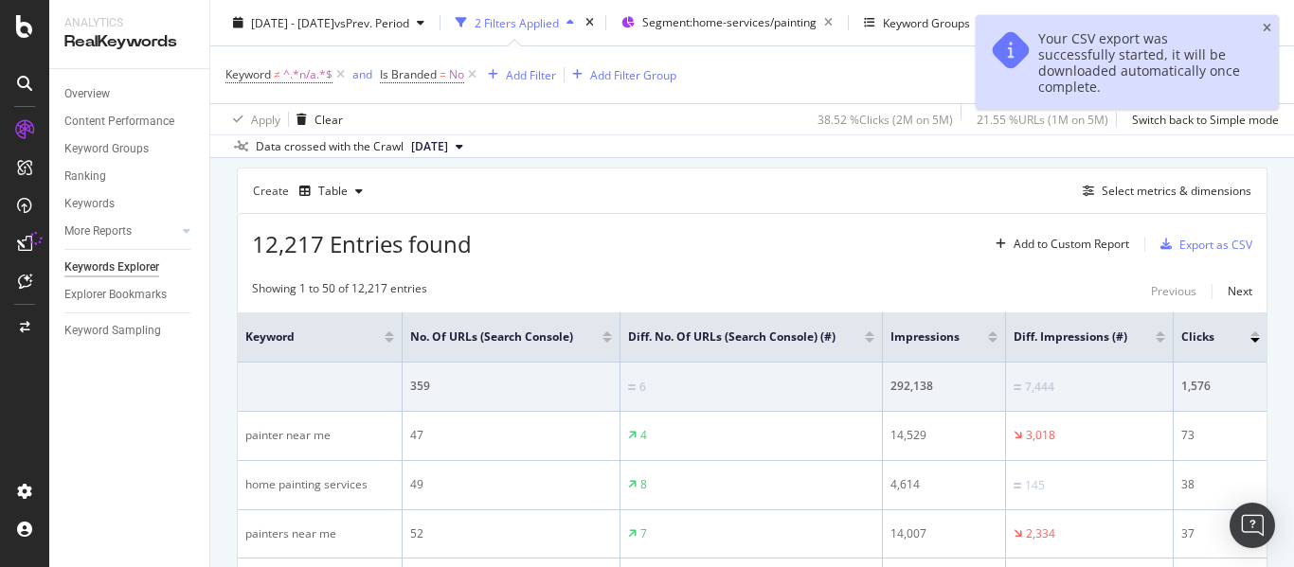
click at [1266, 18] on div "Your CSV export was successfully started, it will be downloaded automatically o…" at bounding box center [1127, 62] width 303 height 95
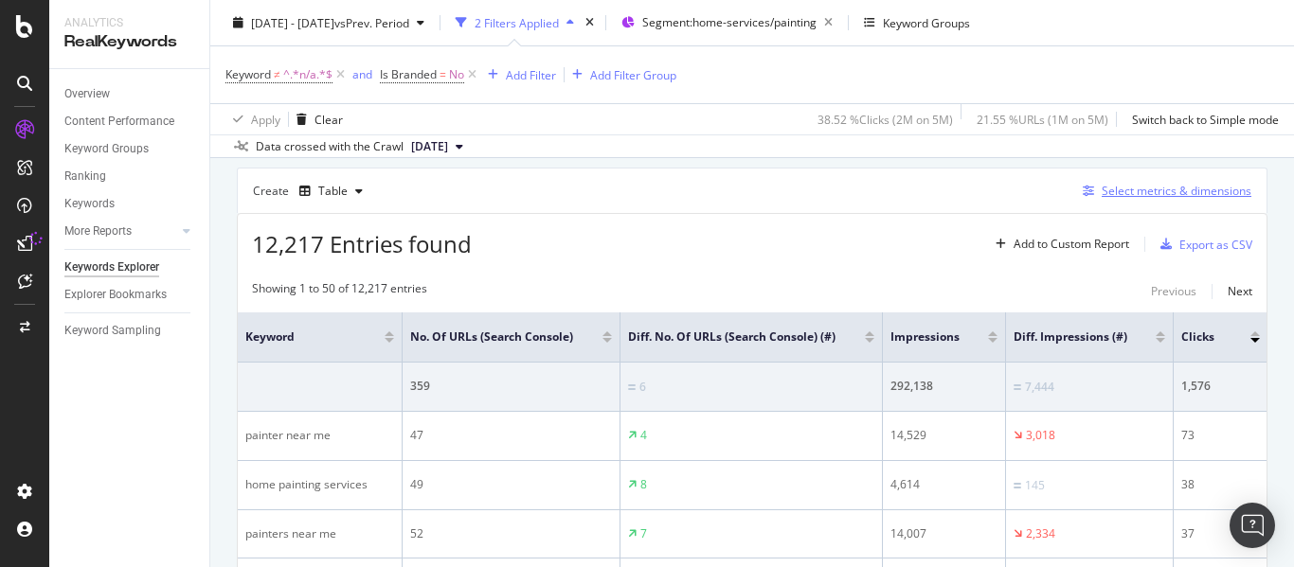
click at [1176, 194] on div "Select metrics & dimensions" at bounding box center [1177, 191] width 150 height 16
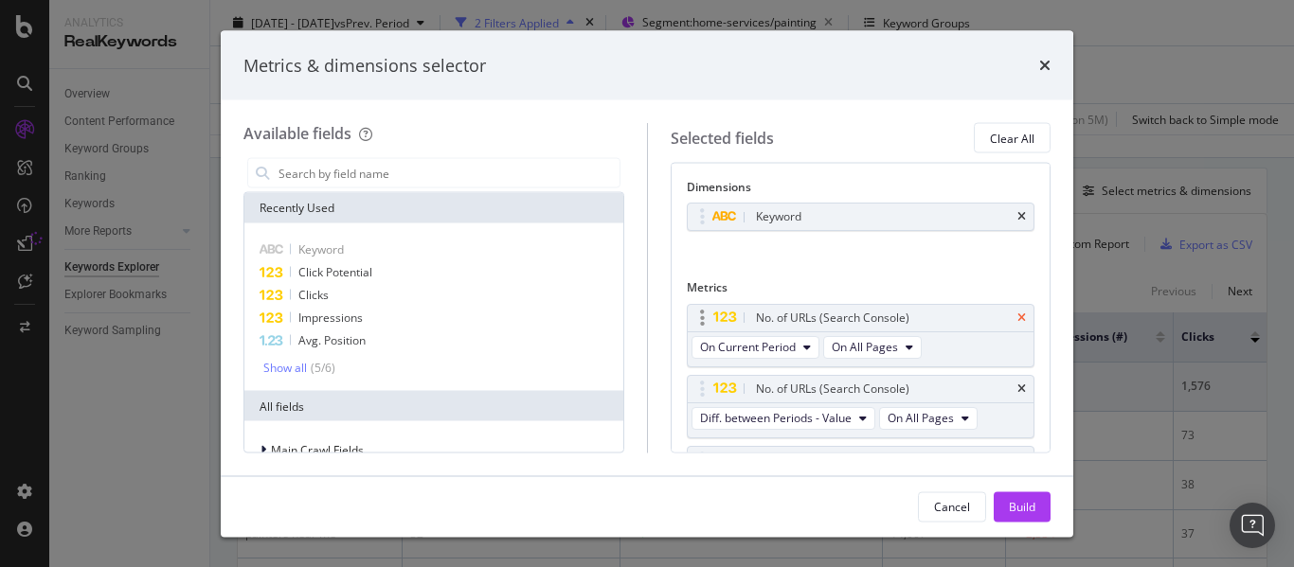
click at [1017, 316] on icon "times" at bounding box center [1021, 317] width 9 height 11
click at [1017, 322] on icon "times" at bounding box center [1021, 317] width 9 height 11
click at [1017, 385] on icon "times" at bounding box center [1021, 388] width 9 height 11
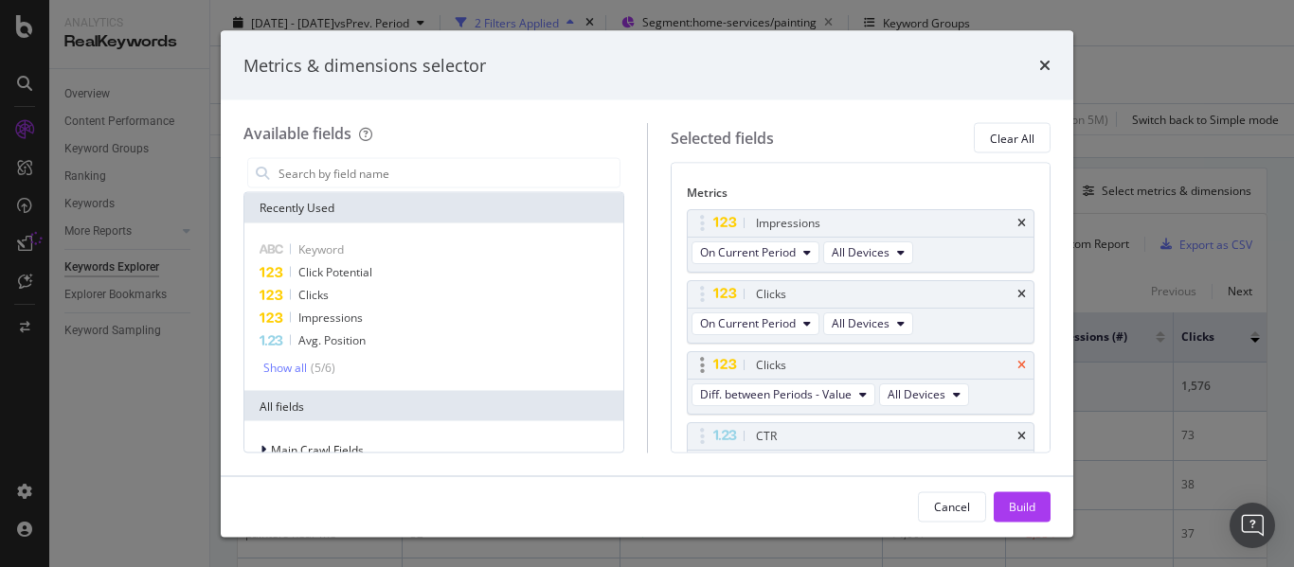
click at [1017, 365] on icon "times" at bounding box center [1021, 364] width 9 height 11
click at [1012, 363] on div "CTR" at bounding box center [861, 364] width 347 height 27
click at [1017, 363] on icon "times" at bounding box center [1021, 364] width 9 height 11
click at [1017, 436] on icon "times" at bounding box center [1021, 435] width 9 height 11
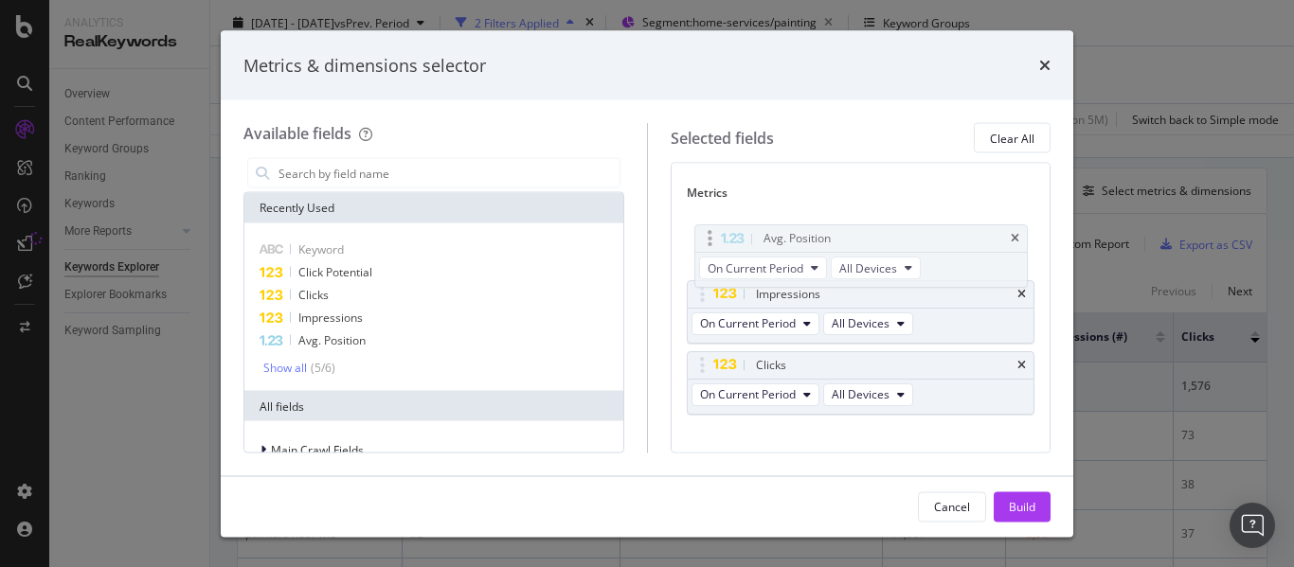
drag, startPoint x: 710, startPoint y: 363, endPoint x: 718, endPoint y: 237, distance: 126.2
click at [718, 237] on body "Analytics RealKeywords Overview Content Performance Keyword Groups Ranking Keyw…" at bounding box center [647, 283] width 1294 height 567
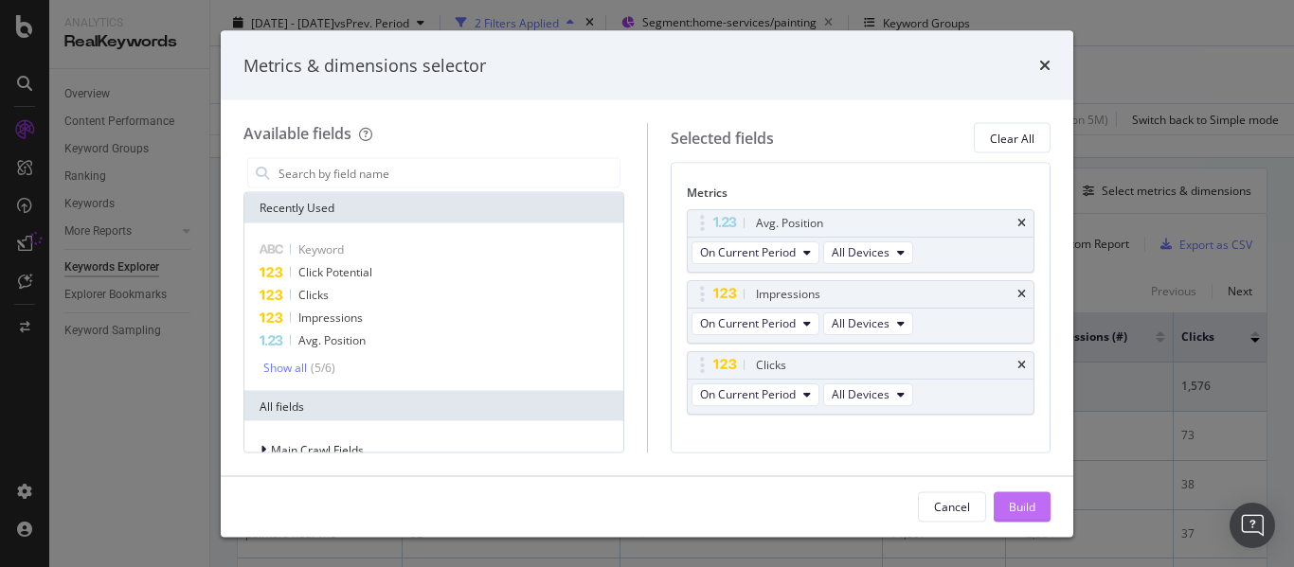
click at [1031, 512] on div "Build" at bounding box center [1022, 506] width 27 height 16
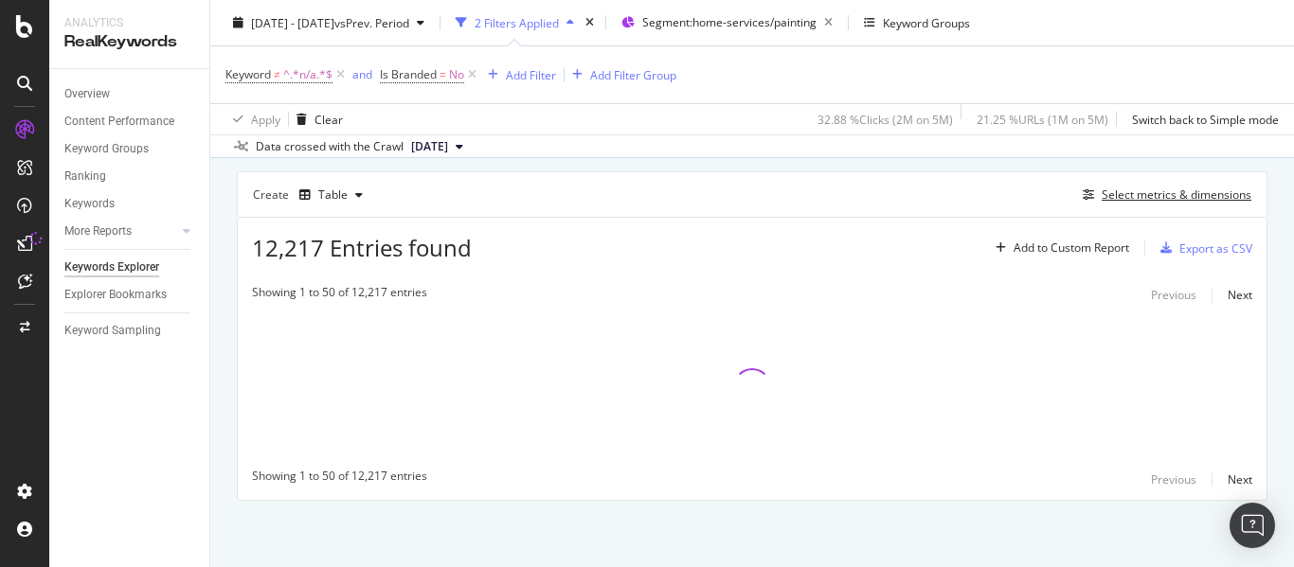
scroll to position [507, 0]
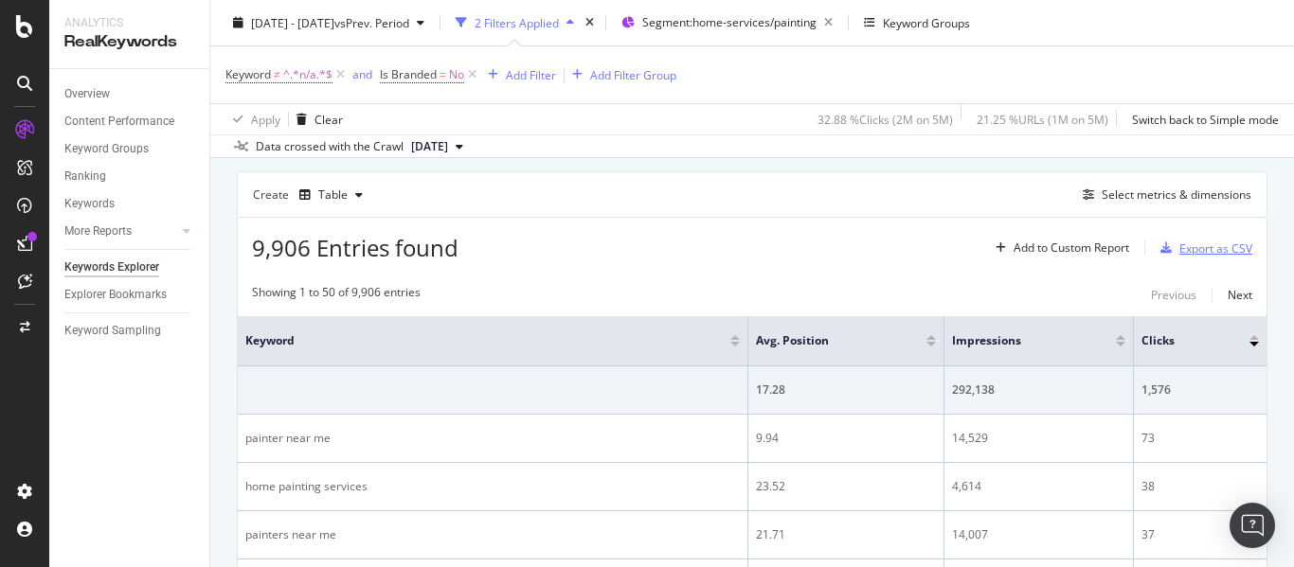
click at [1206, 250] on div "Export as CSV" at bounding box center [1215, 249] width 73 height 16
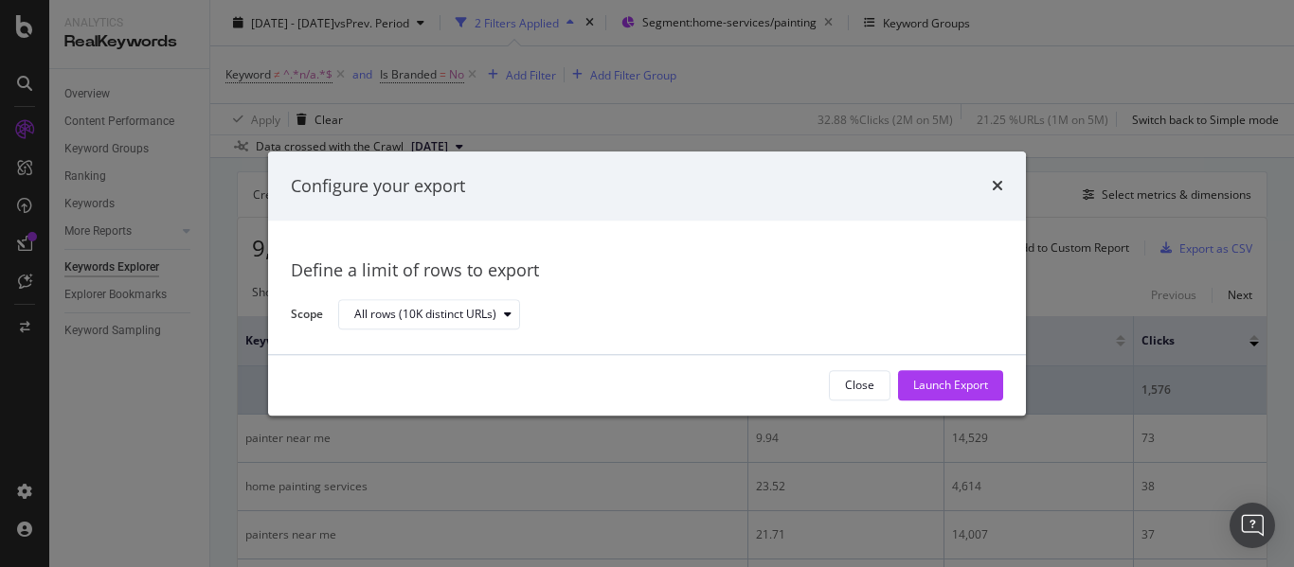
click at [931, 386] on div "Launch Export" at bounding box center [950, 386] width 75 height 16
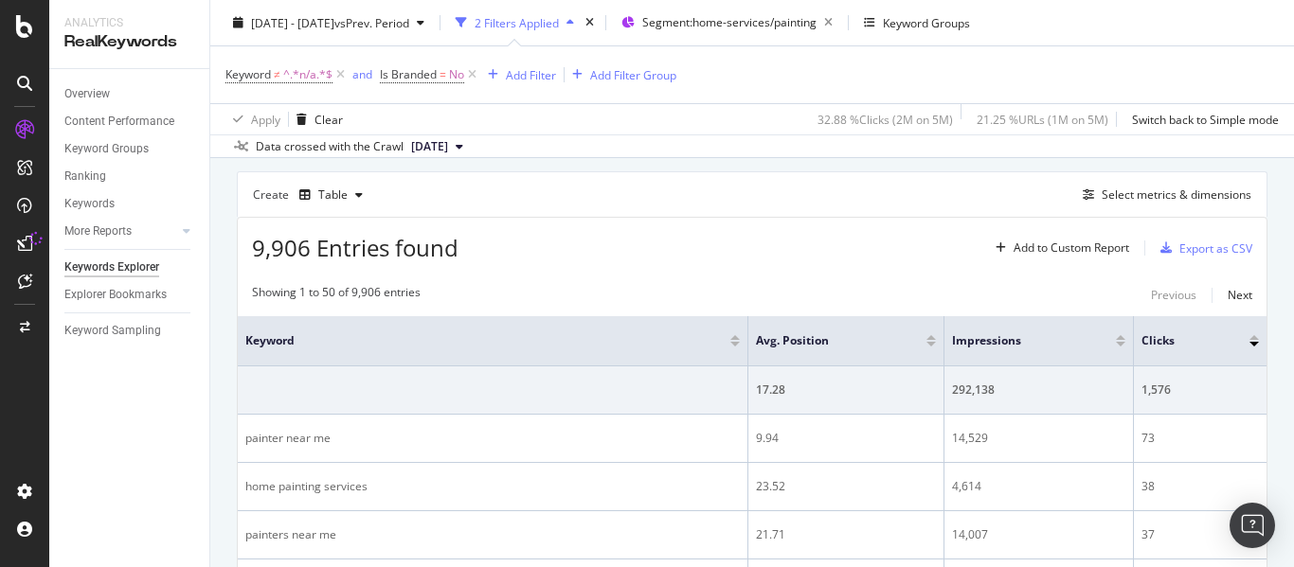
click at [1266, 22] on div "[DATE] - [DATE] vs Prev. Period 2 Filters Applied Segment: home-services/painti…" at bounding box center [752, 27] width 1084 height 38
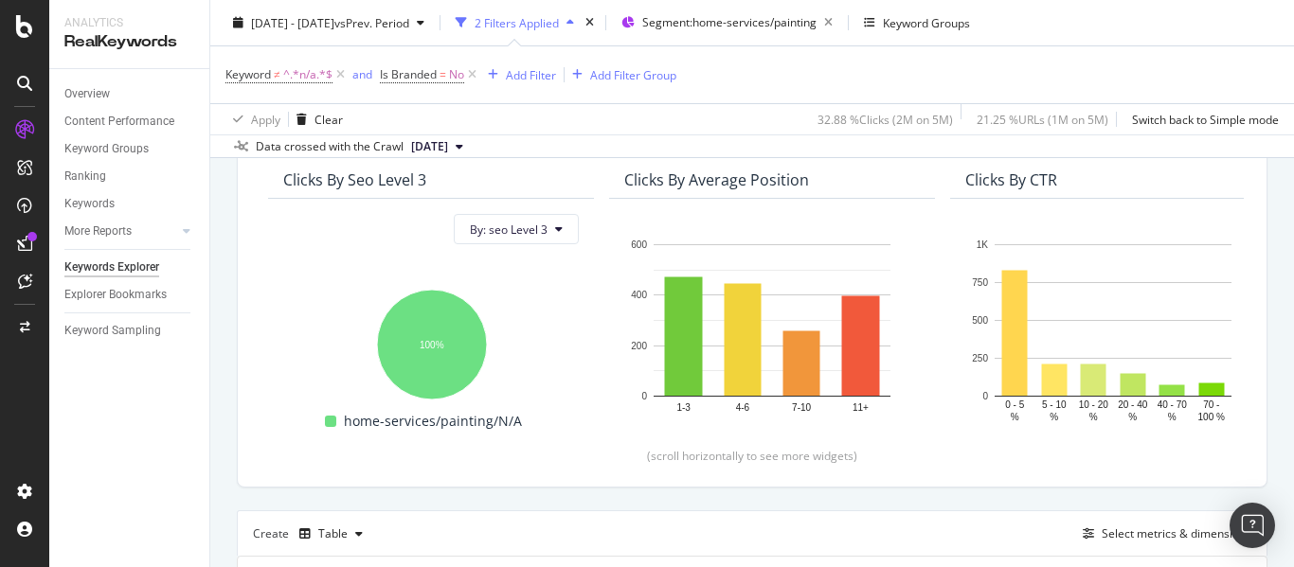
scroll to position [0, 0]
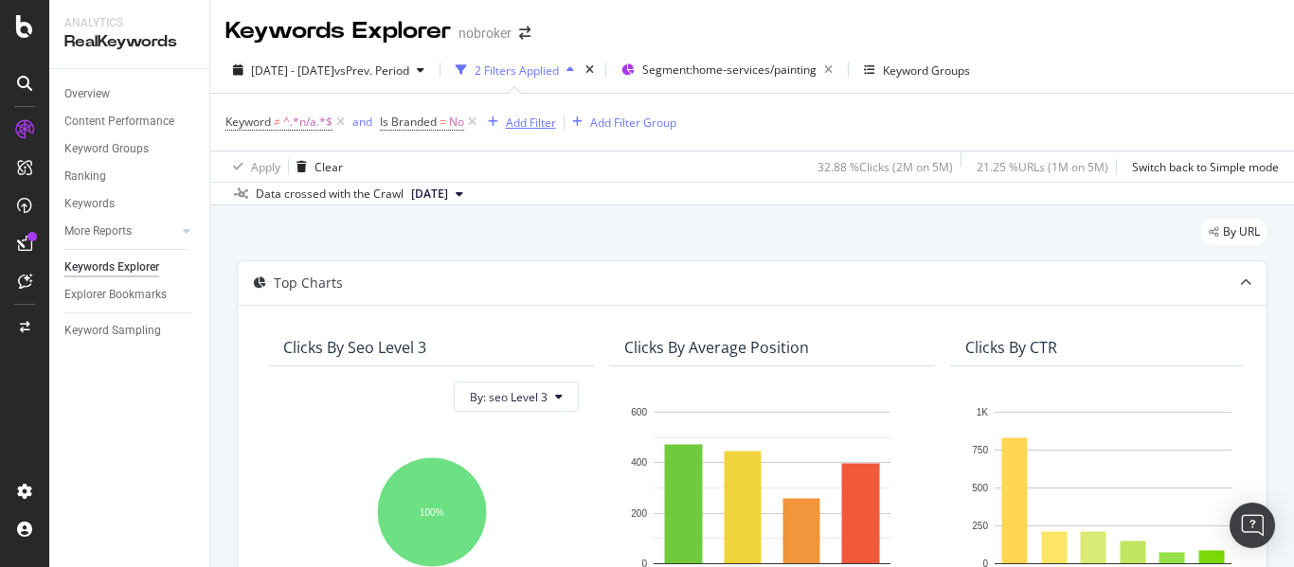
click at [523, 127] on div "Add Filter" at bounding box center [531, 123] width 50 height 16
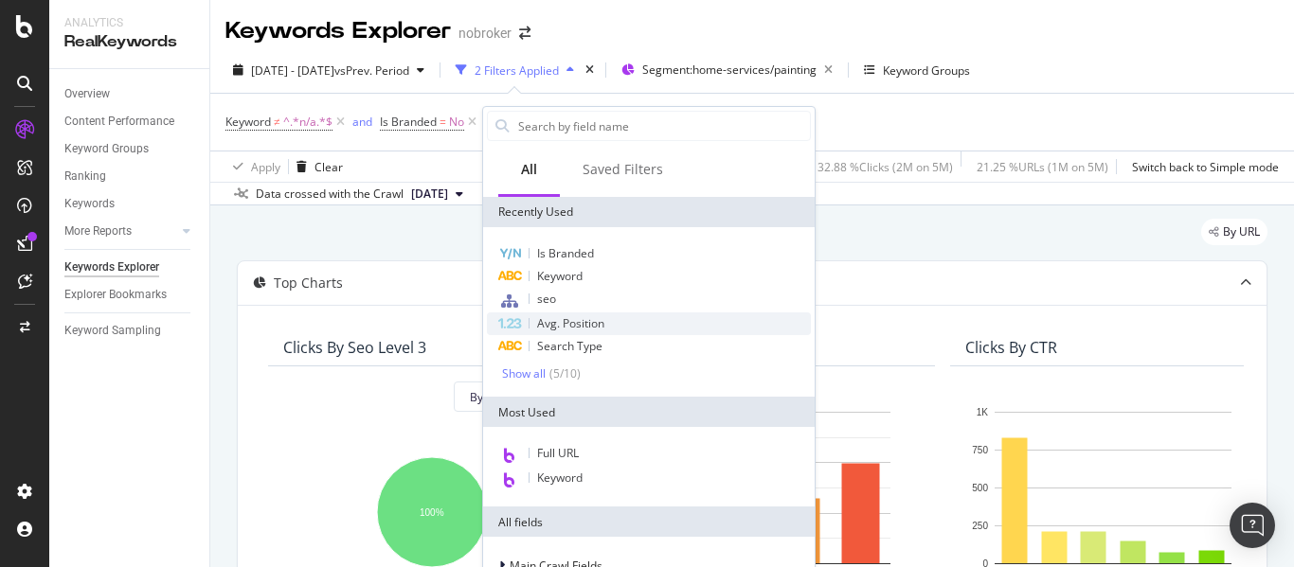
click at [568, 316] on span "Avg. Position" at bounding box center [570, 323] width 67 height 16
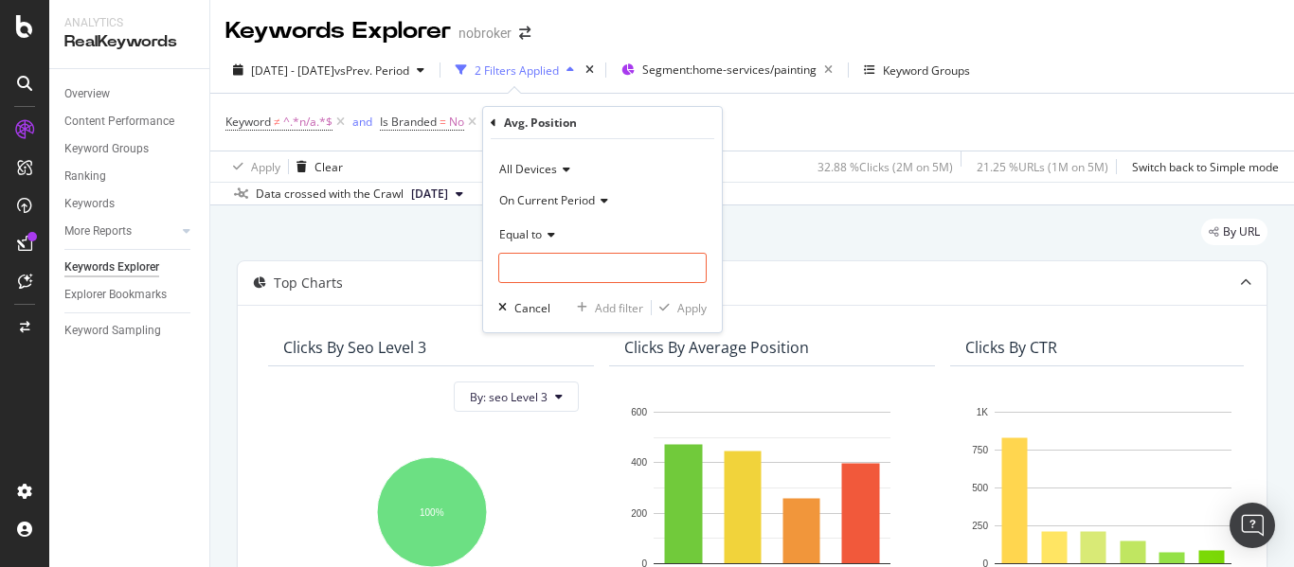
click at [538, 236] on span "Equal to" at bounding box center [520, 234] width 43 height 16
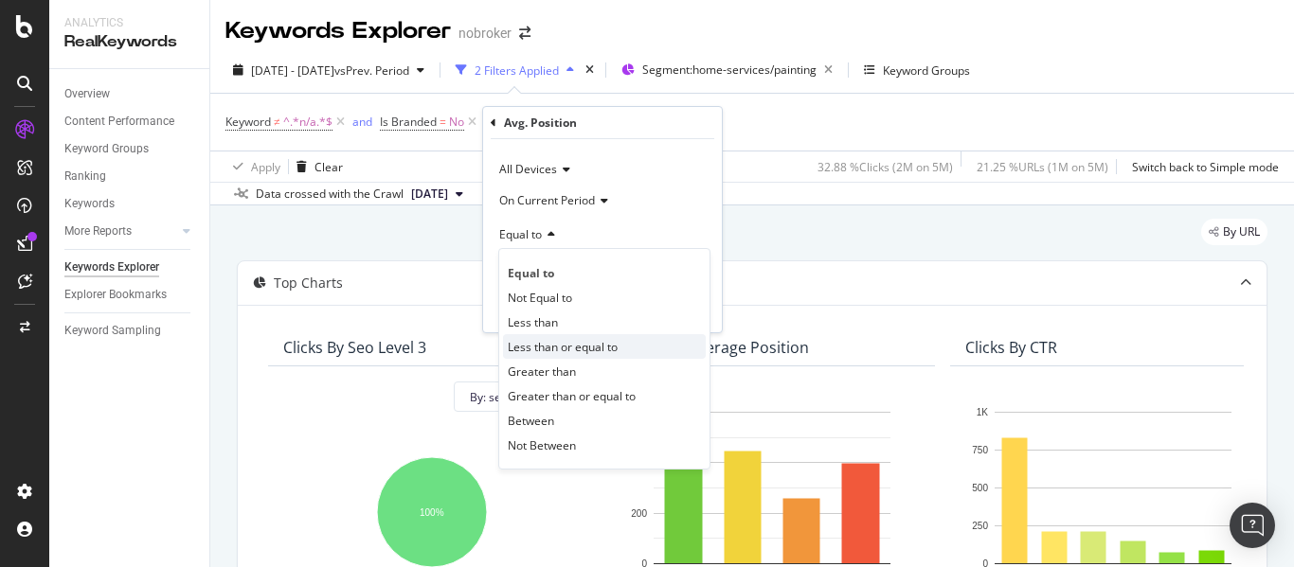
click at [558, 352] on span "Less than or equal to" at bounding box center [563, 347] width 110 height 16
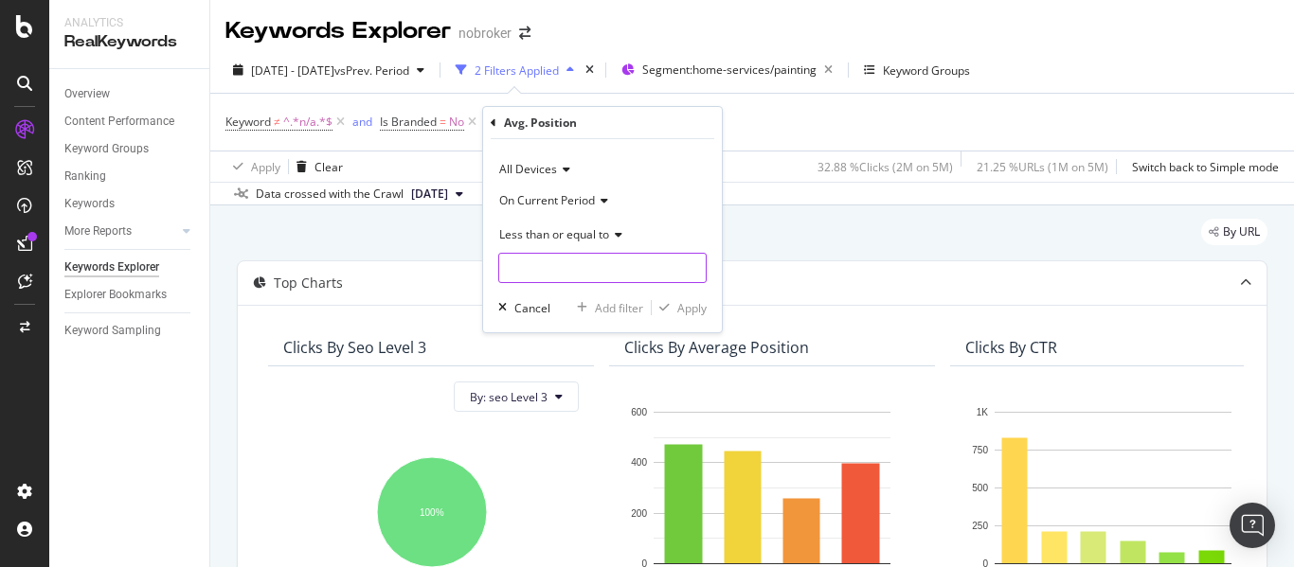
click at [555, 279] on input "number" at bounding box center [602, 268] width 208 height 30
type input "5"
click at [684, 306] on div "Apply" at bounding box center [691, 308] width 29 height 16
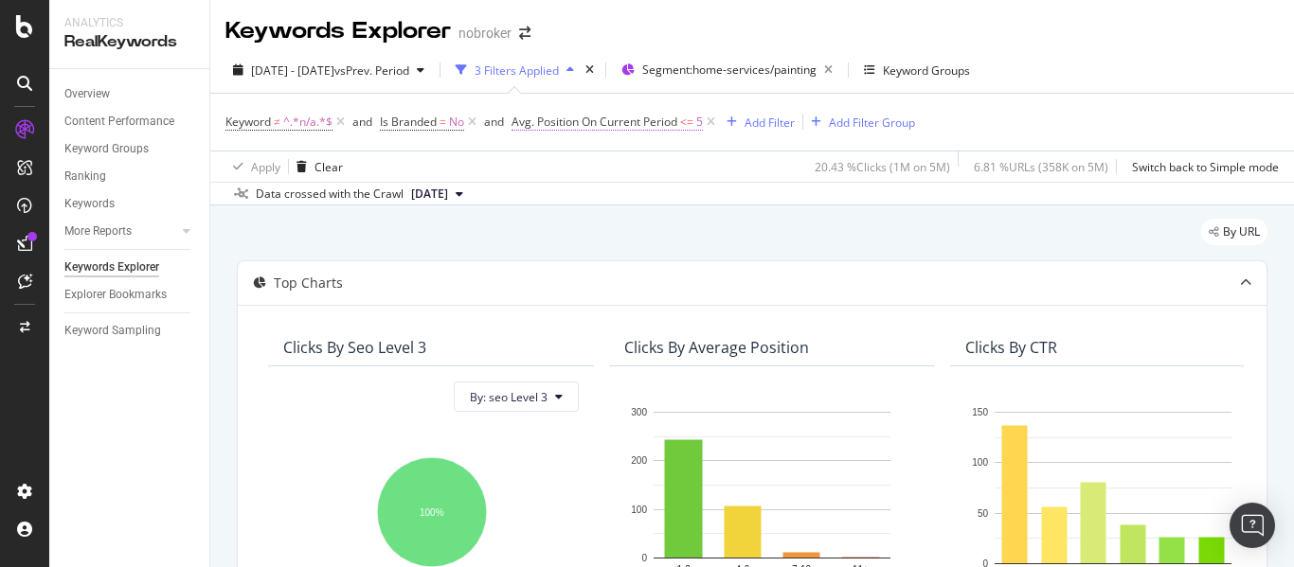
click at [677, 122] on span "Avg. Position On Current Period" at bounding box center [595, 122] width 166 height 16
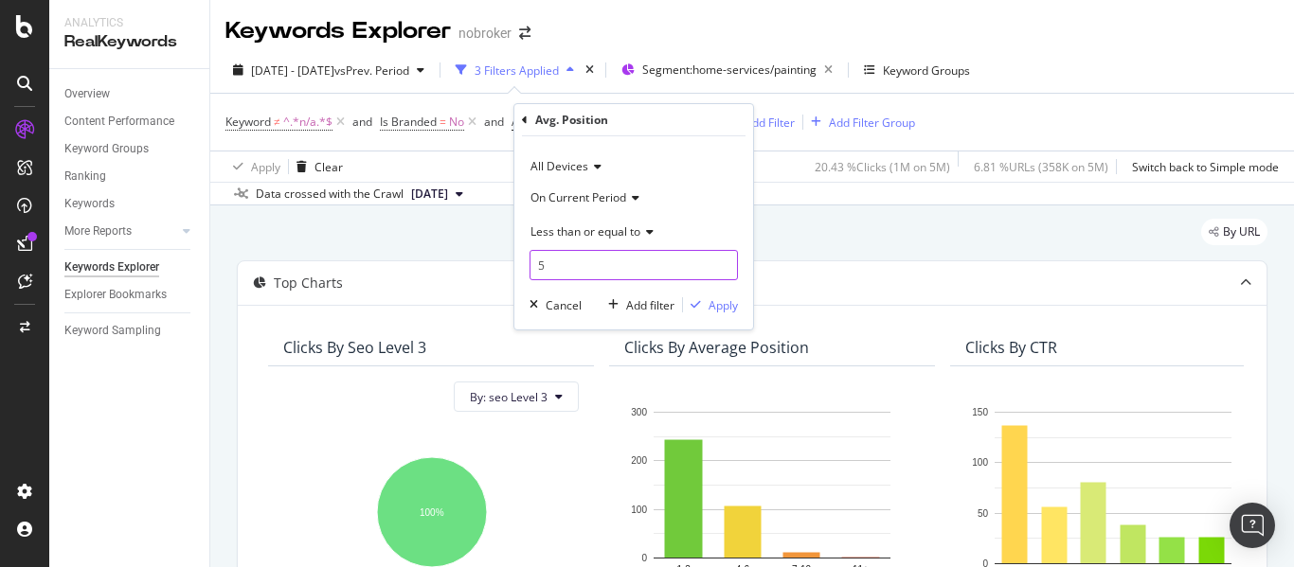
click at [578, 279] on input "5" at bounding box center [634, 265] width 208 height 30
type input "10"
click at [722, 309] on div "Apply" at bounding box center [723, 305] width 29 height 16
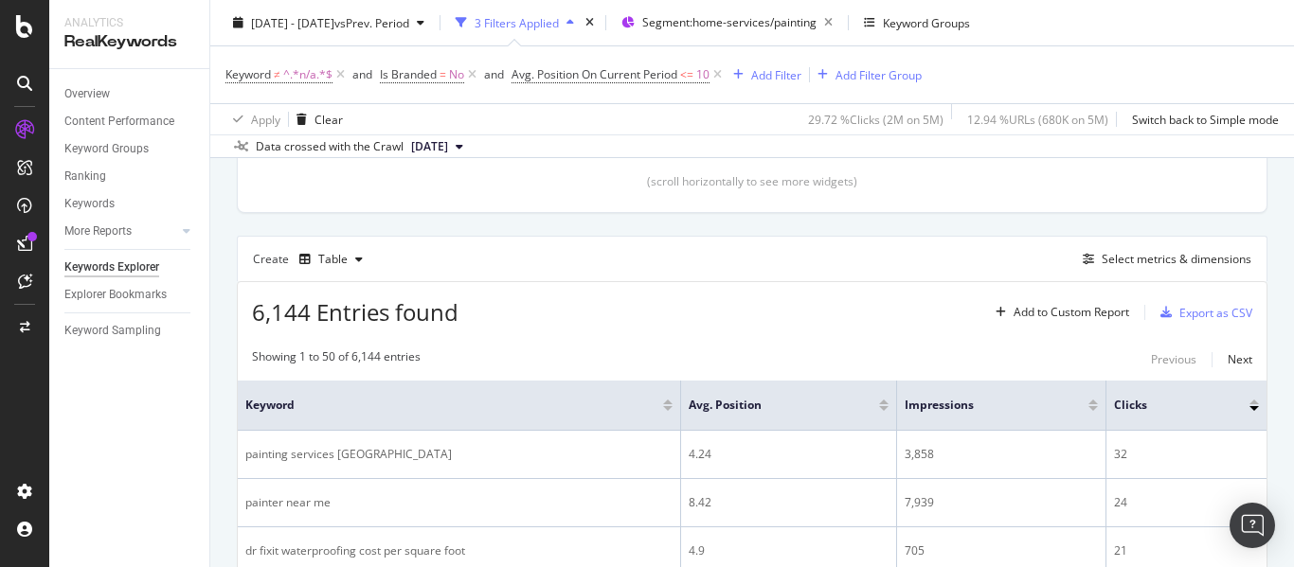
scroll to position [471, 0]
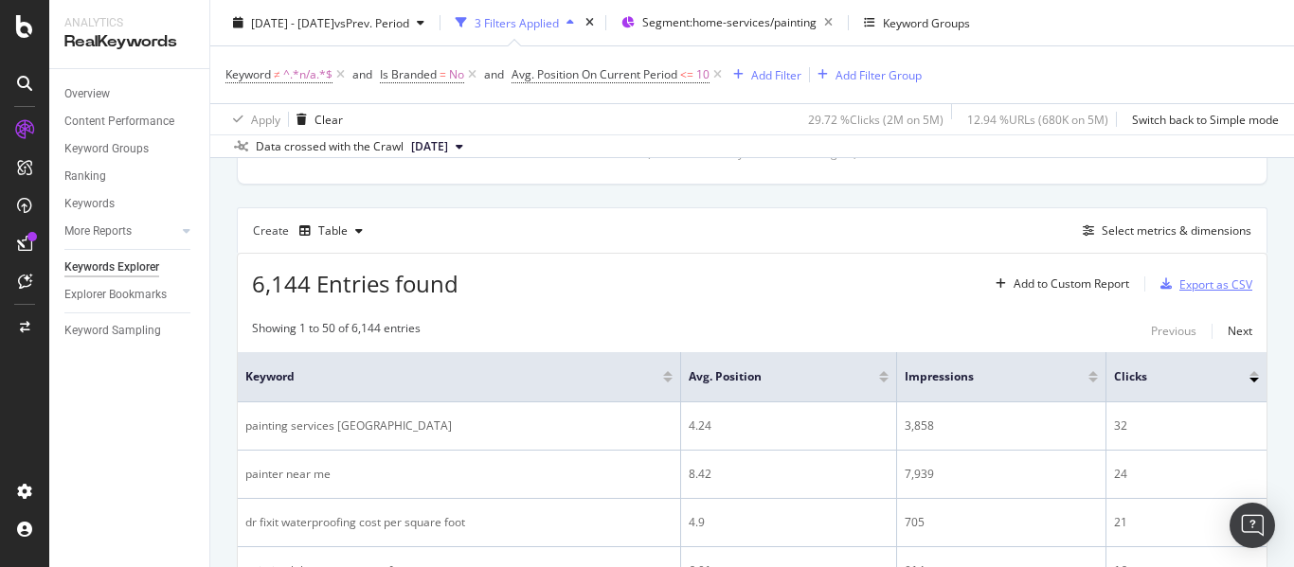
click at [1181, 294] on div "Export as CSV" at bounding box center [1202, 284] width 99 height 28
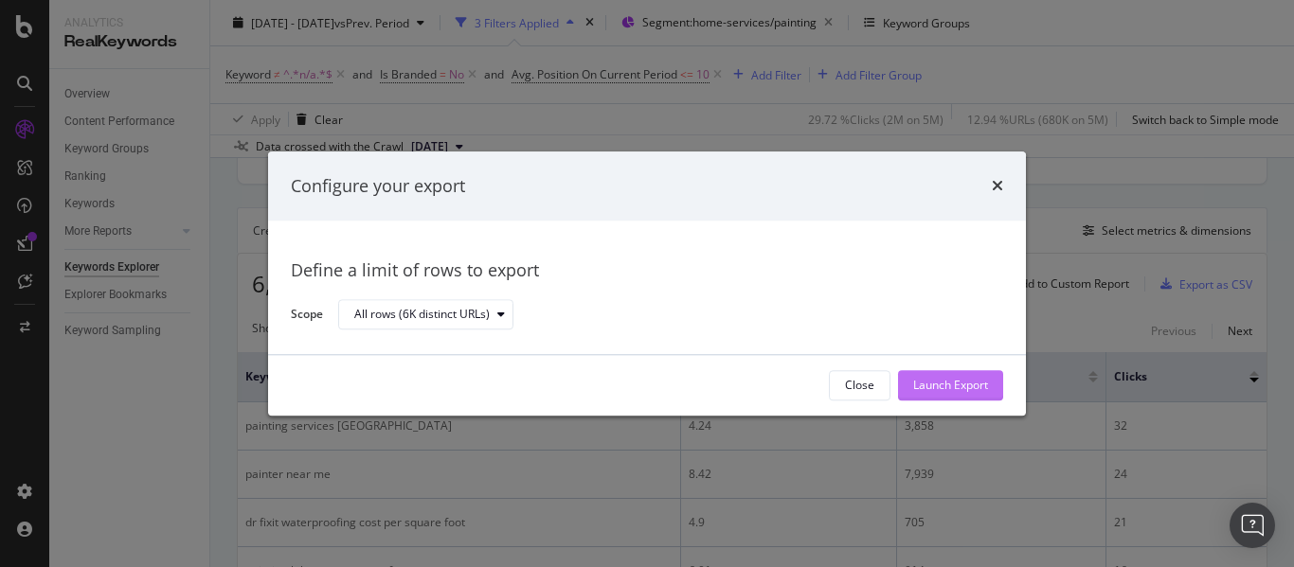
click at [941, 386] on div "Launch Export" at bounding box center [950, 386] width 75 height 16
